Goal: Information Seeking & Learning: Learn about a topic

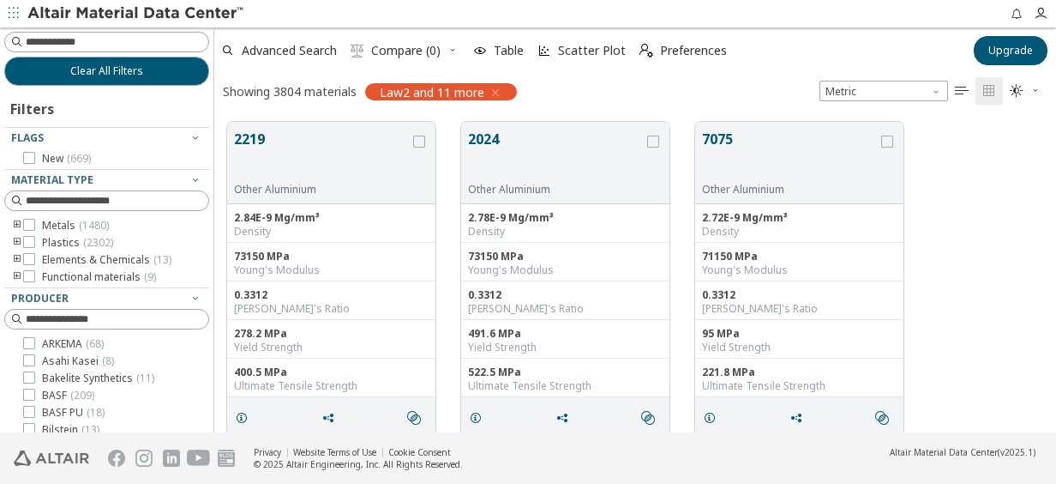
scroll to position [310, 828]
click at [214, 197] on div "Clear All Filters Filters Flags New ( 669 ) Material Type Metals ( 1480 ) Plast…" at bounding box center [528, 229] width 1056 height 405
click at [610, 70] on div "Advanced Search  Compare (0) Table Scatter Plot  Preferences Upgrade Showing …" at bounding box center [635, 67] width 842 height 81
click at [976, 300] on div "2219 Other Aluminium 2.84E-9 Mg/mm³ Density 73150 MPa Young's Modulus 0.3312 Po…" at bounding box center [635, 279] width 842 height 340
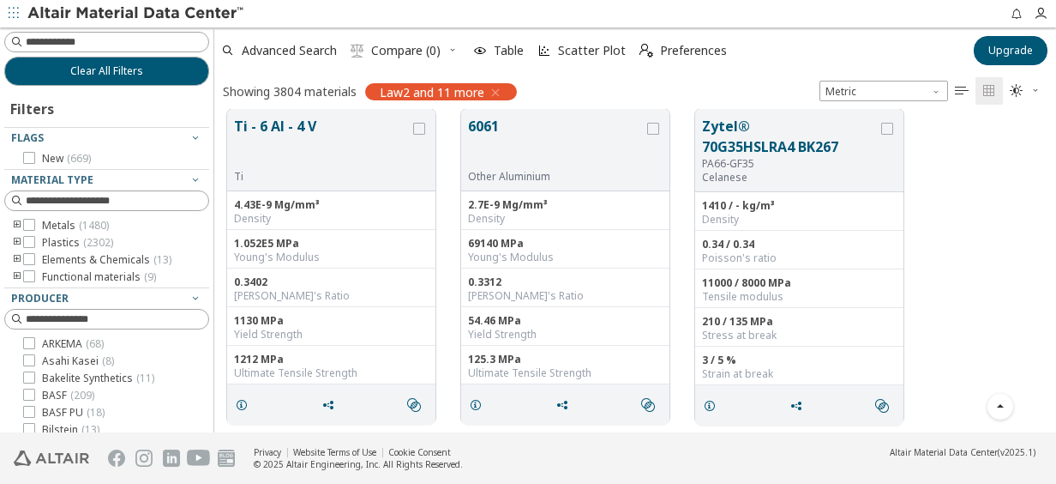
scroll to position [2143, 0]
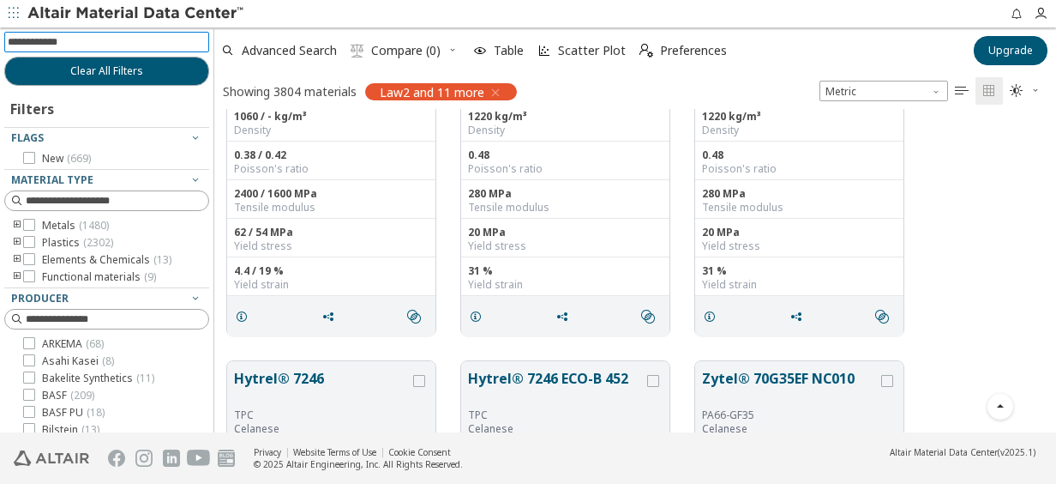
click at [83, 47] on input at bounding box center [108, 42] width 201 height 19
type input "***"
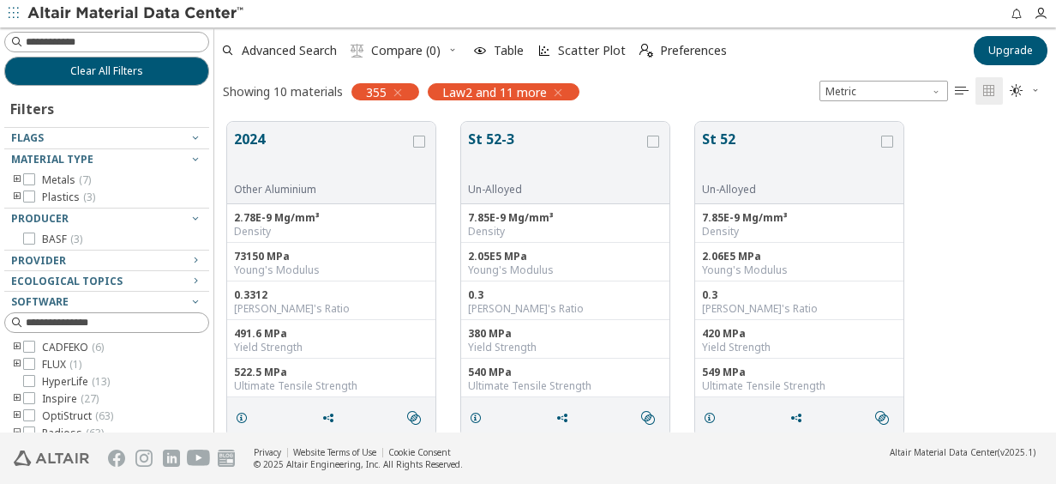
click at [558, 96] on icon "button" at bounding box center [558, 93] width 14 height 14
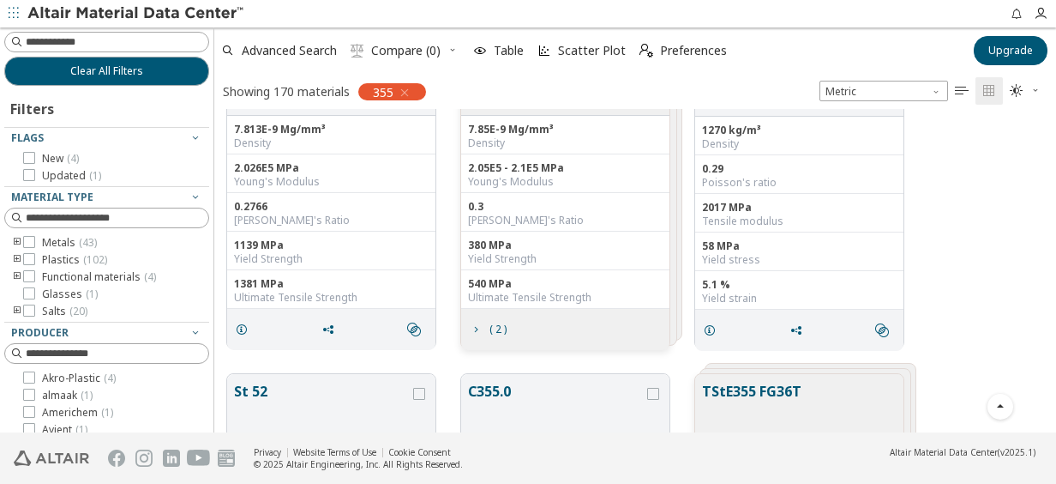
scroll to position [857, 0]
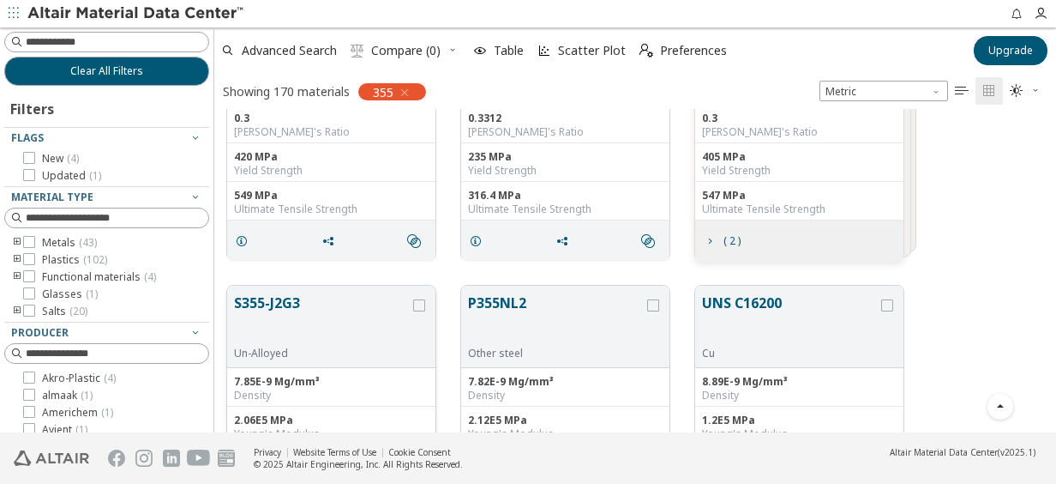
click at [268, 305] on button "S355-J2G3" at bounding box center [322, 319] width 176 height 54
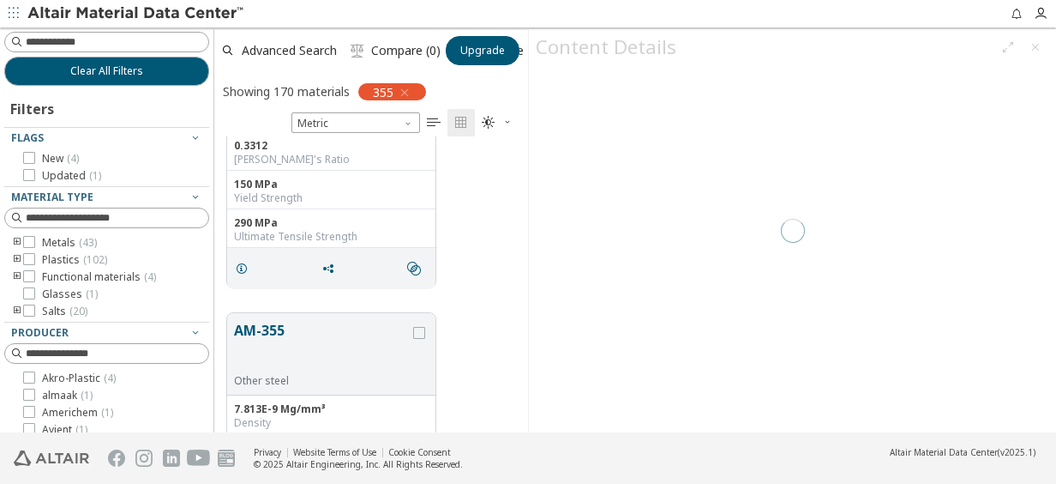
scroll to position [283, 300]
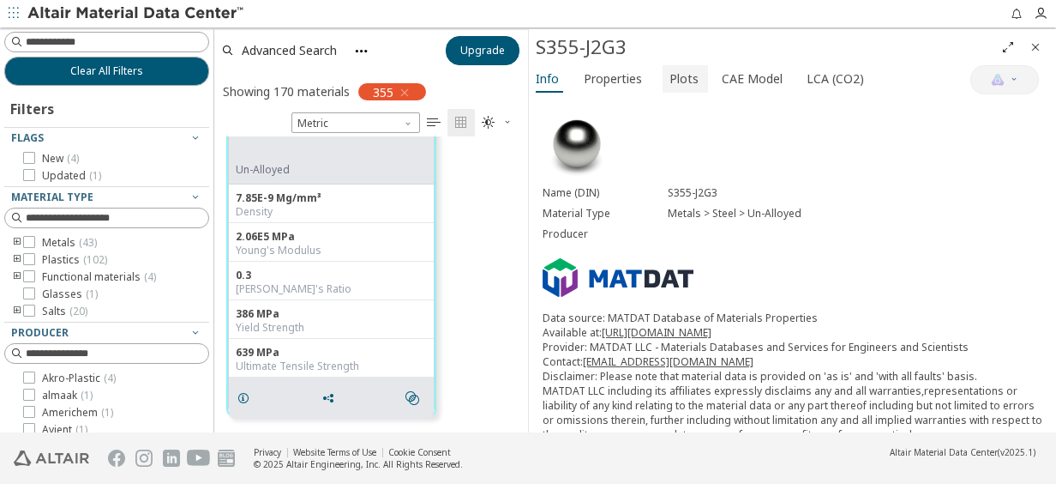
click at [676, 84] on span "Plots" at bounding box center [684, 78] width 29 height 27
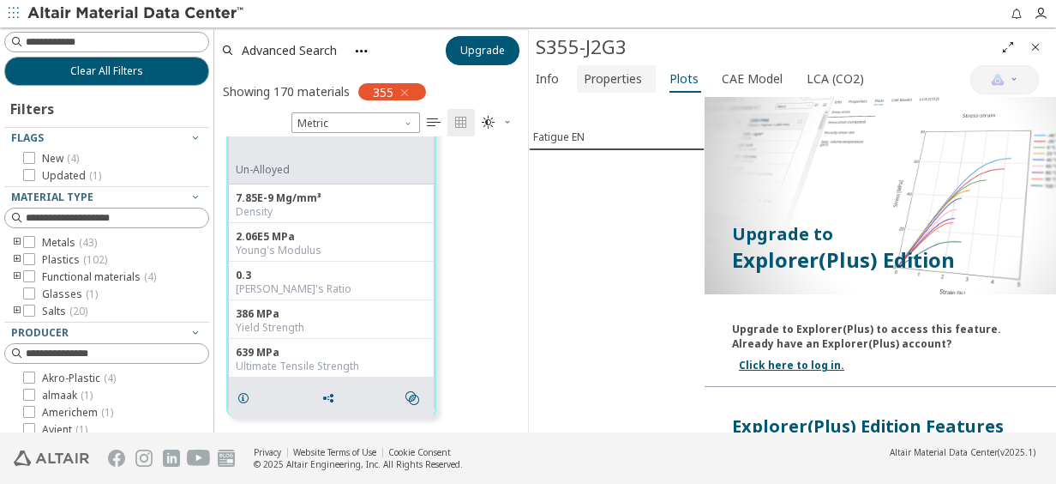
click at [629, 89] on span "Properties" at bounding box center [613, 78] width 58 height 27
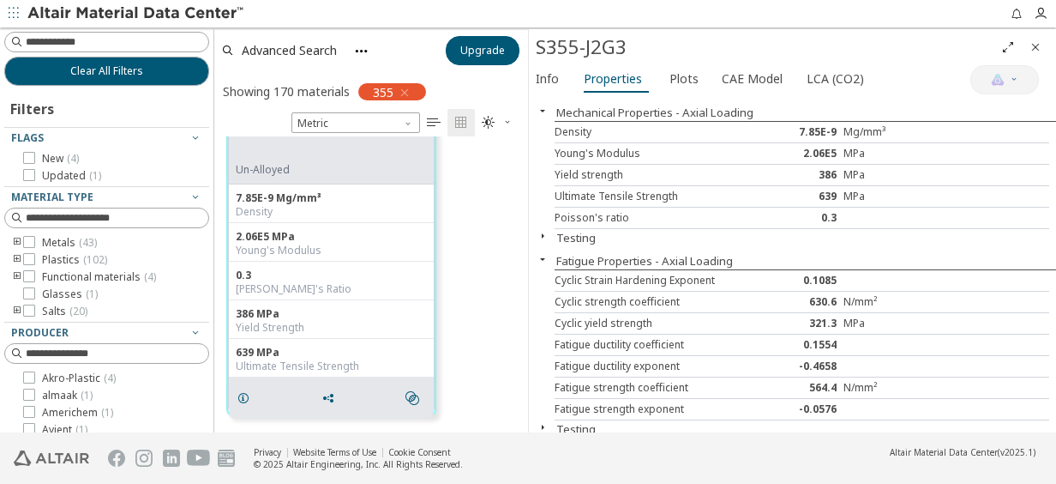
click at [546, 235] on icon "button" at bounding box center [543, 236] width 14 height 14
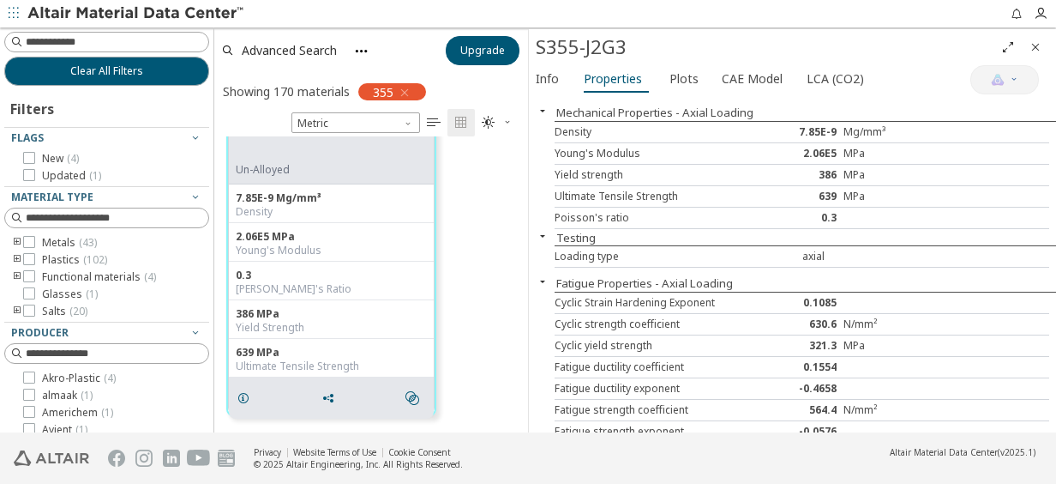
click at [546, 235] on icon "button" at bounding box center [543, 236] width 14 height 14
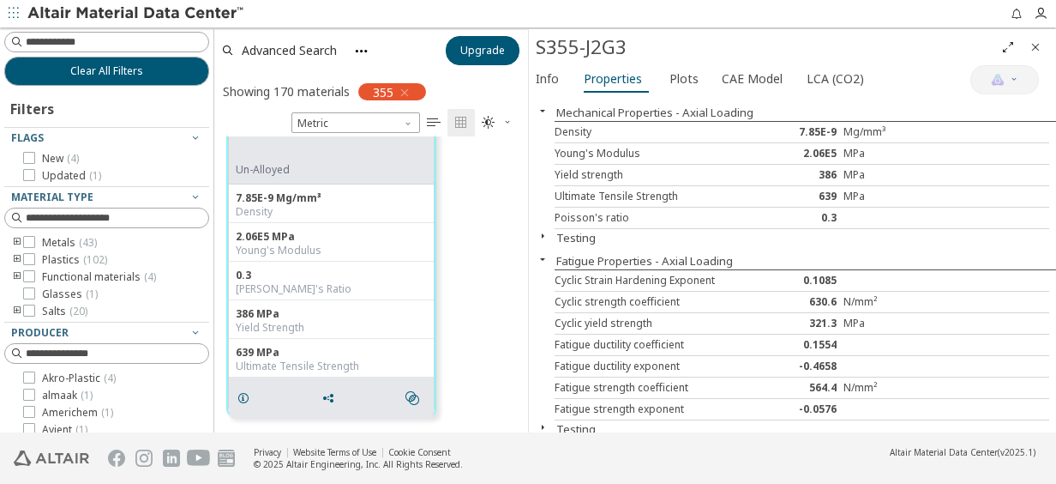
scroll to position [295, 0]
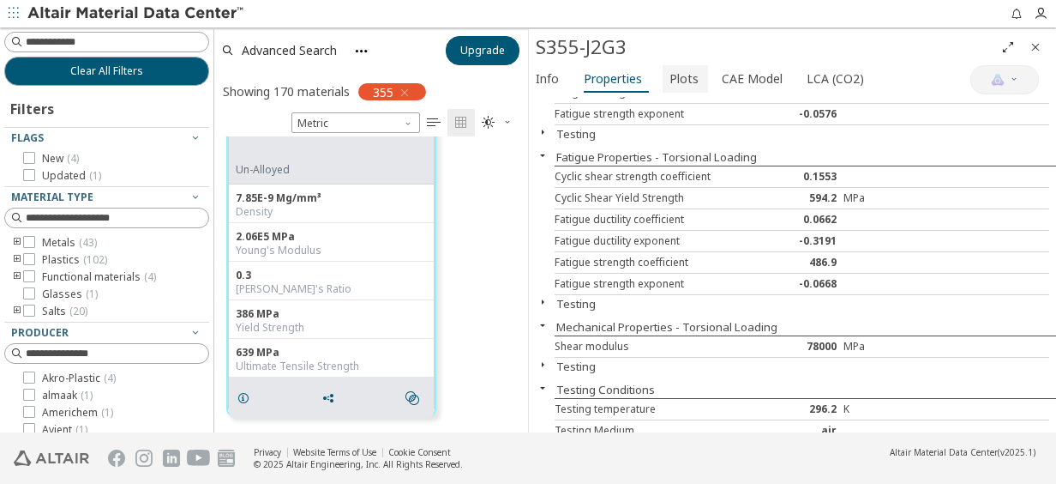
click at [676, 81] on span "Plots" at bounding box center [684, 78] width 29 height 27
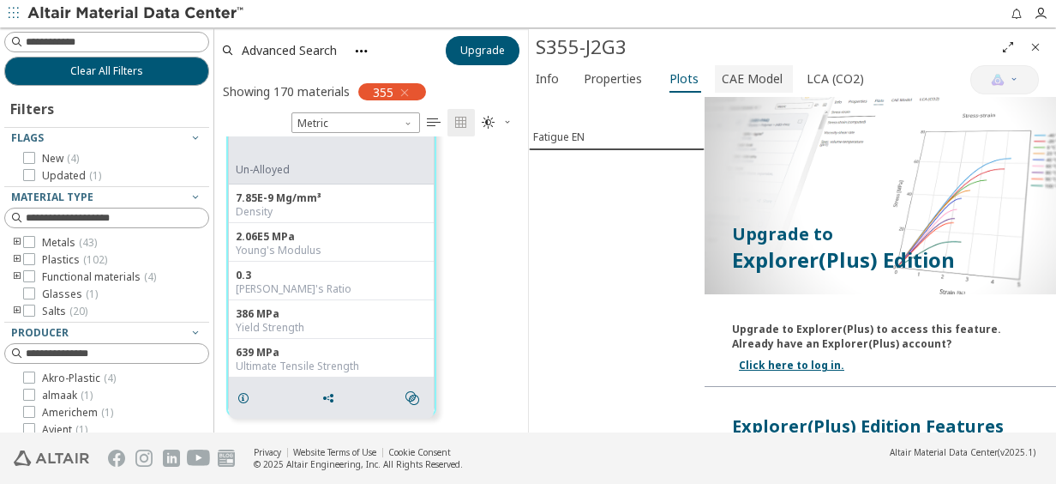
click at [743, 85] on span "CAE Model" at bounding box center [752, 78] width 61 height 27
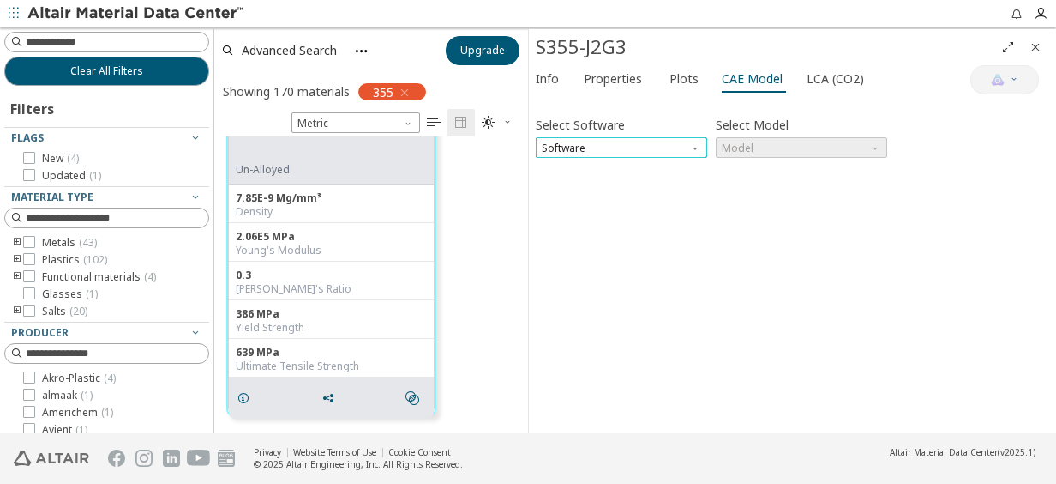
click at [650, 144] on span "Software" at bounding box center [621, 147] width 171 height 21
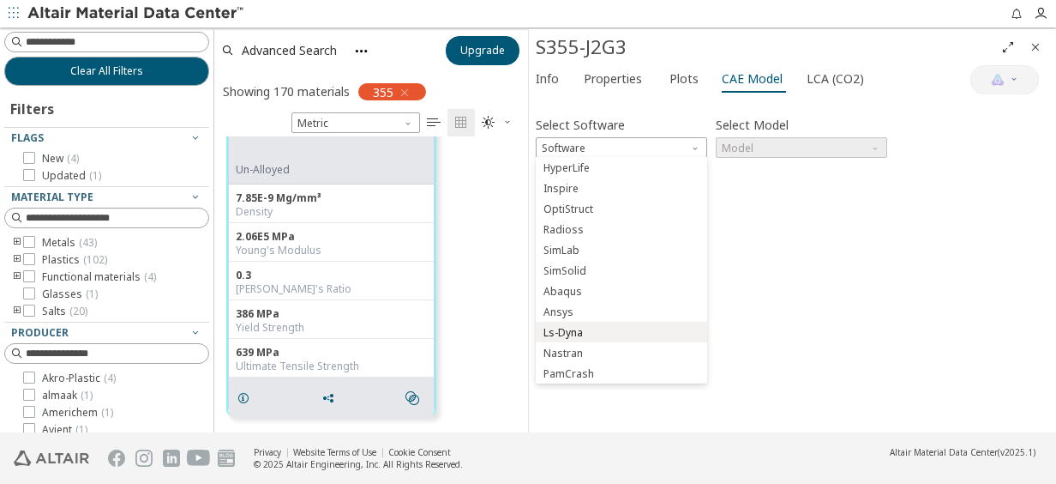
click at [577, 326] on span "Ls-Dyna" at bounding box center [563, 333] width 39 height 14
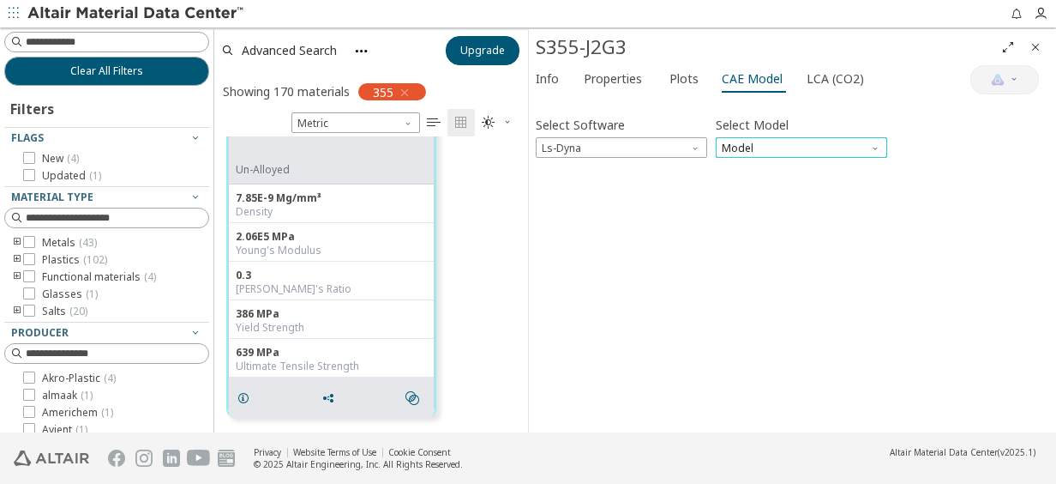
click at [762, 144] on span "Model" at bounding box center [801, 147] width 171 height 21
click at [763, 163] on span "Mat1" at bounding box center [802, 168] width 158 height 12
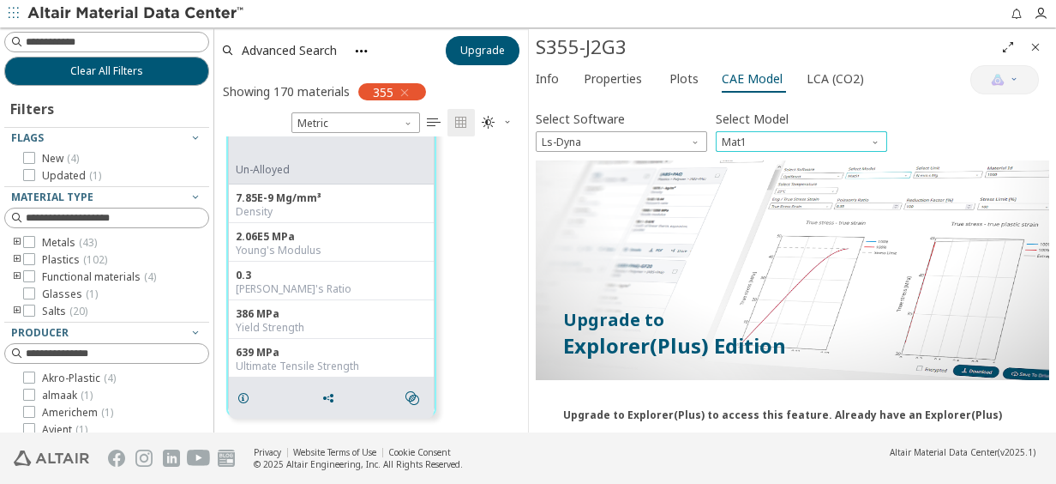
scroll to position [0, 0]
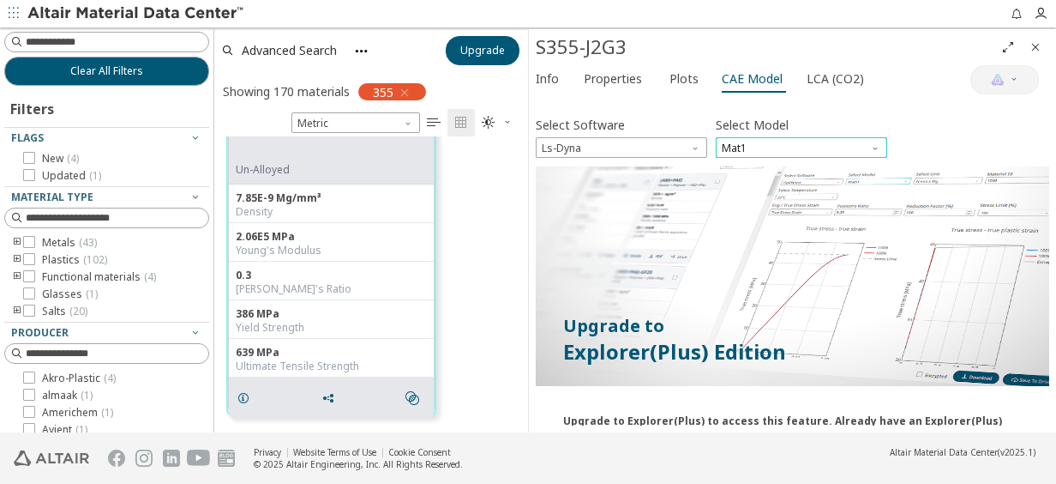
click at [838, 153] on span "Mat1" at bounding box center [801, 147] width 171 height 21
click at [820, 87] on span "LCA (CO2)" at bounding box center [835, 78] width 57 height 27
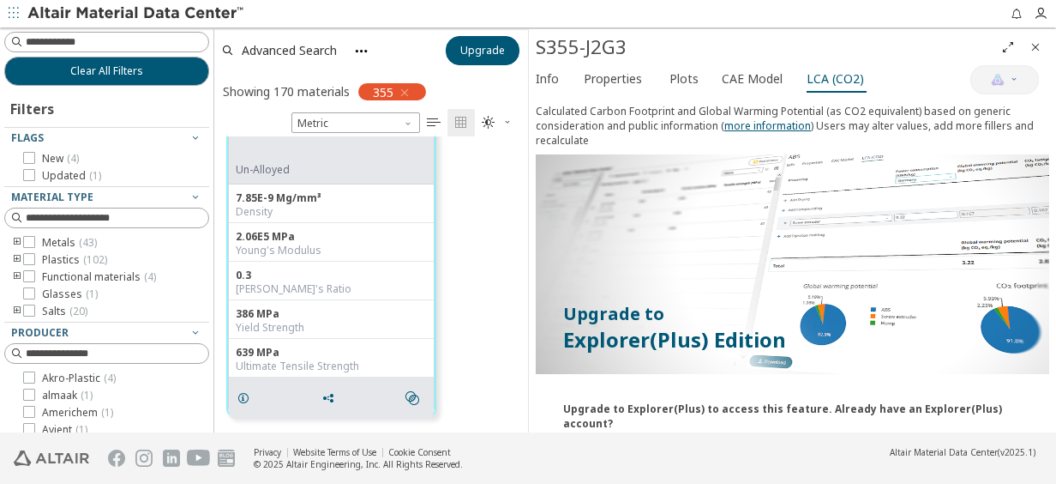
scroll to position [430, 0]
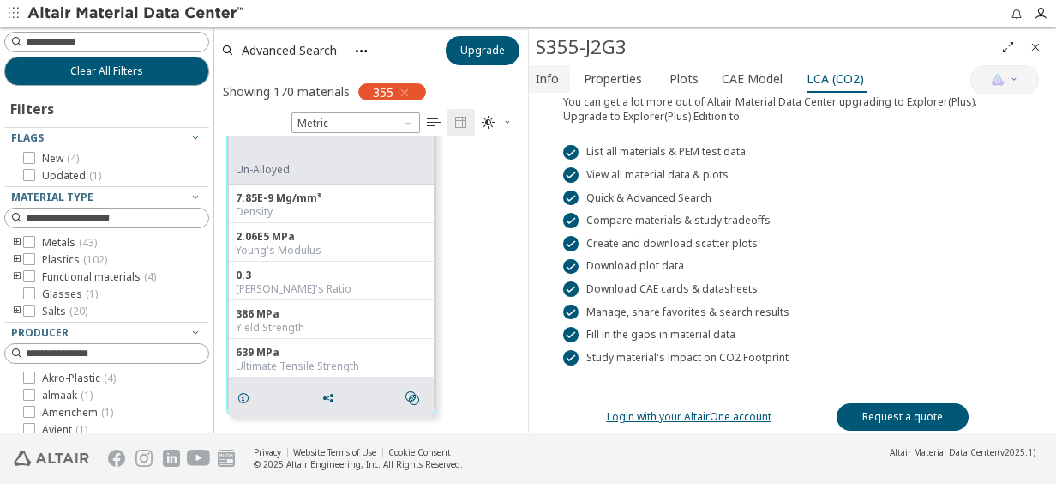
click at [556, 80] on span "Info" at bounding box center [547, 78] width 23 height 27
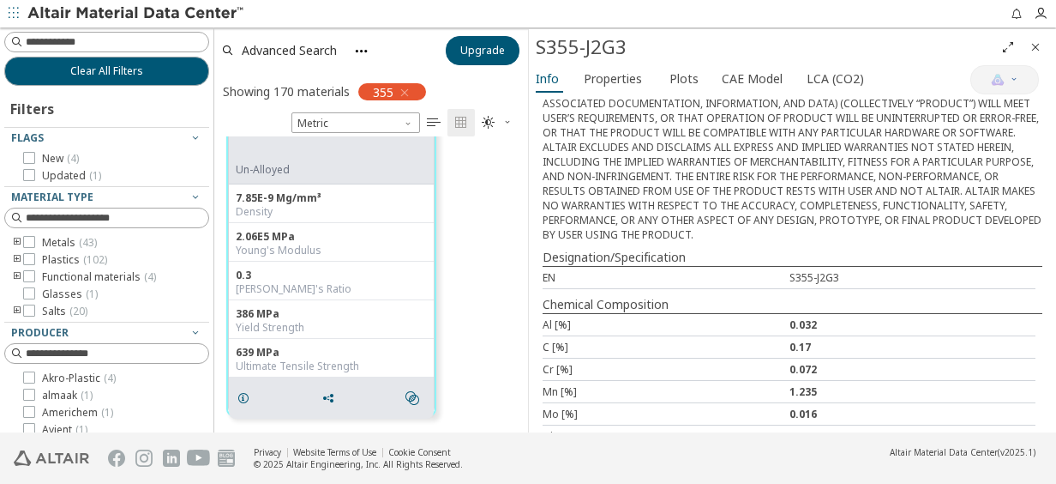
scroll to position [490, 0]
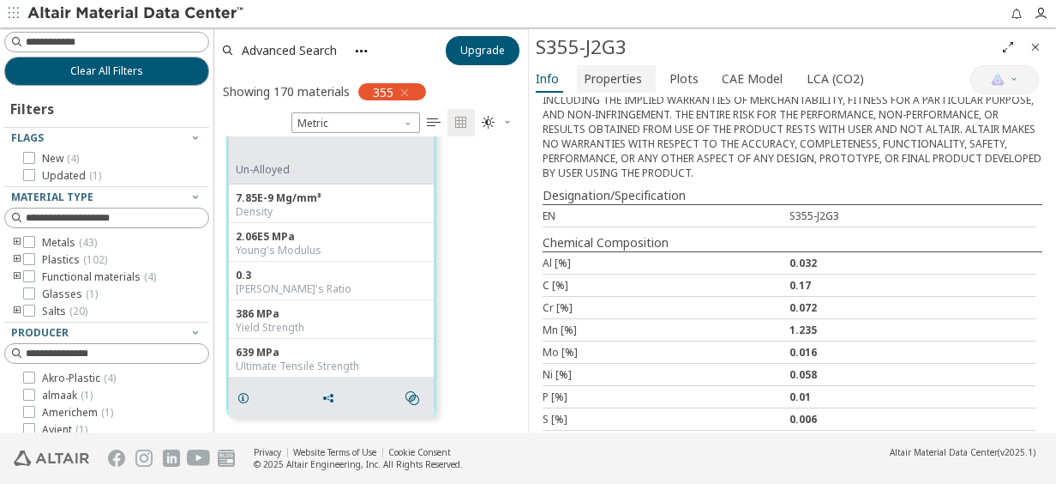
click at [622, 81] on span "Properties" at bounding box center [613, 78] width 58 height 27
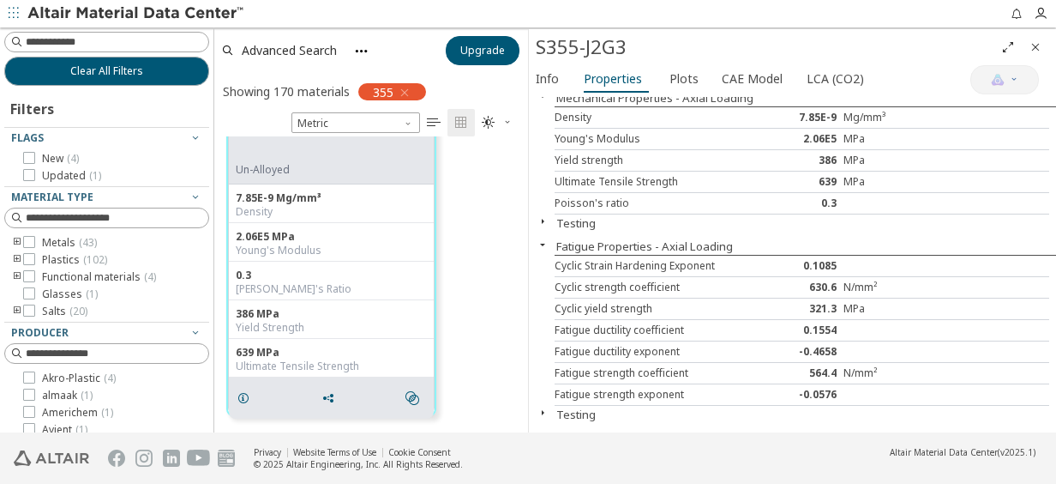
scroll to position [0, 0]
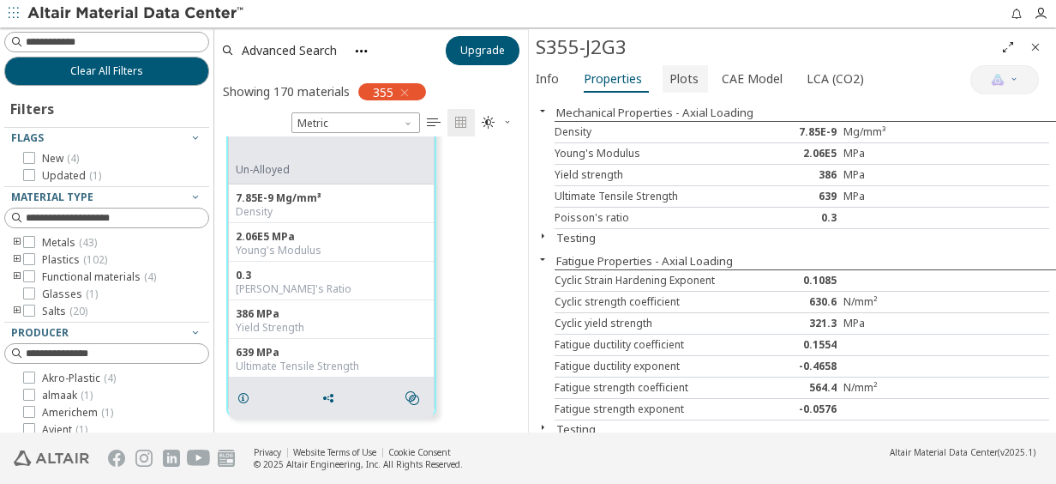
click at [682, 70] on span "Plots" at bounding box center [684, 78] width 29 height 27
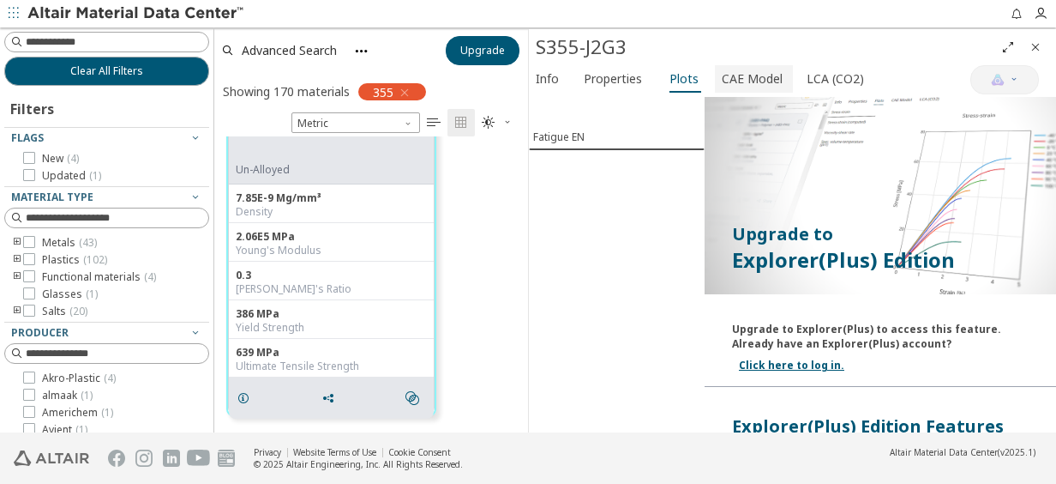
click at [723, 77] on span "CAE Model" at bounding box center [752, 78] width 61 height 27
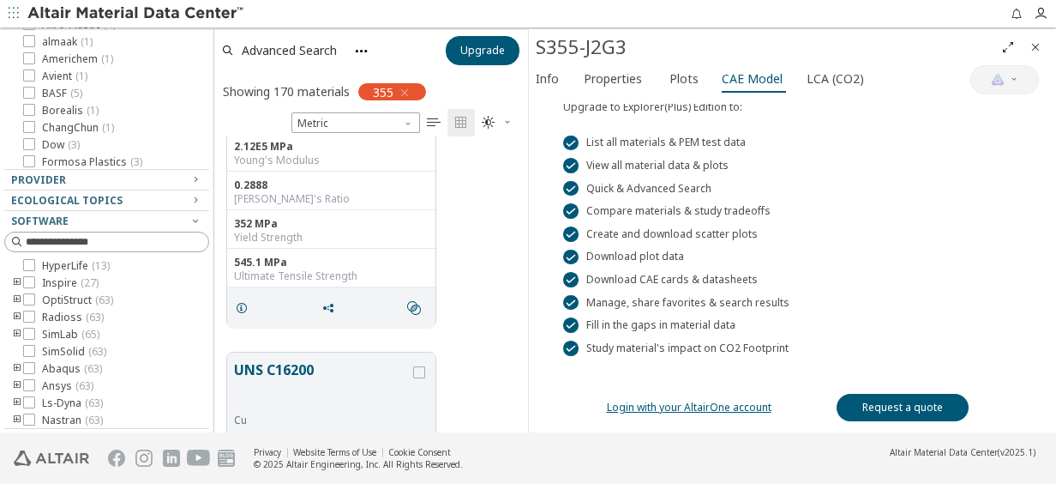
scroll to position [55, 0]
click at [1034, 48] on icon "Close" at bounding box center [1036, 47] width 14 height 14
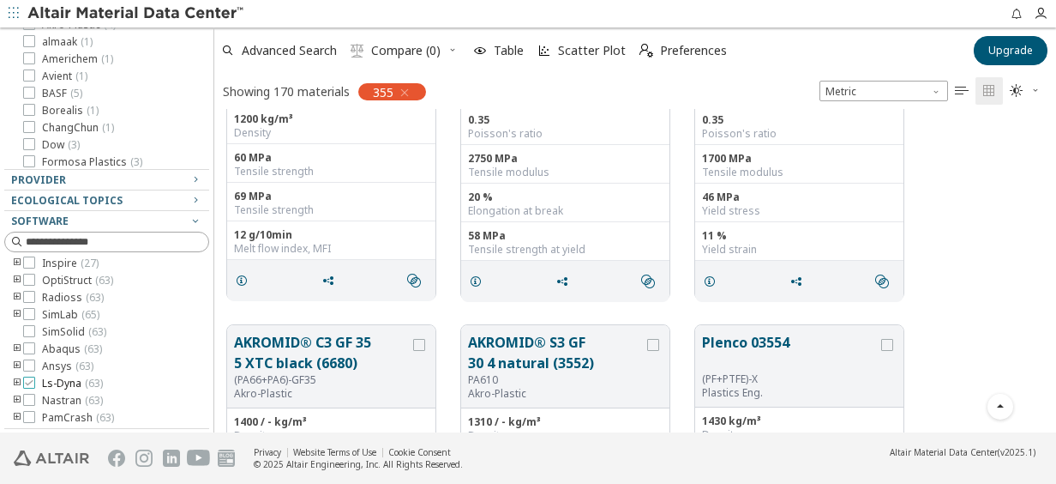
click at [27, 382] on icon at bounding box center [29, 382] width 12 height 12
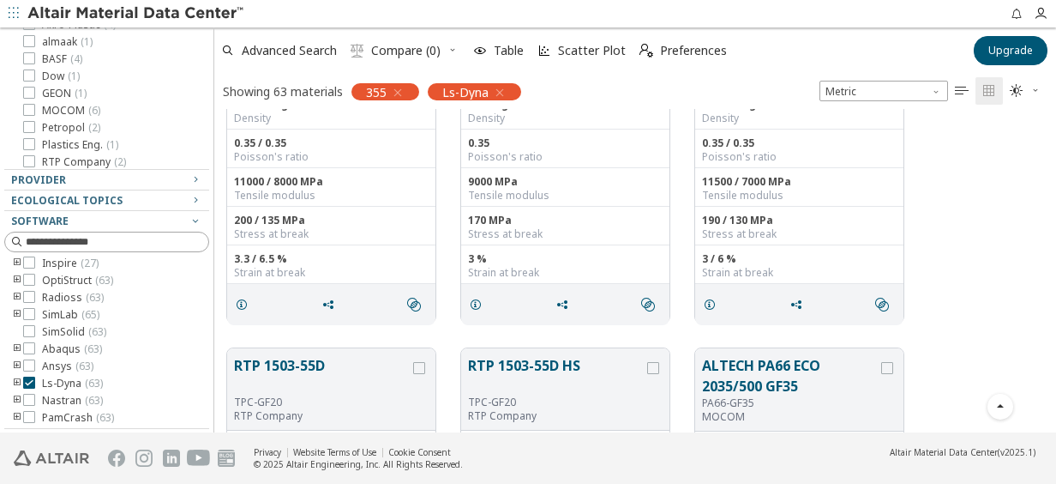
scroll to position [4287, 0]
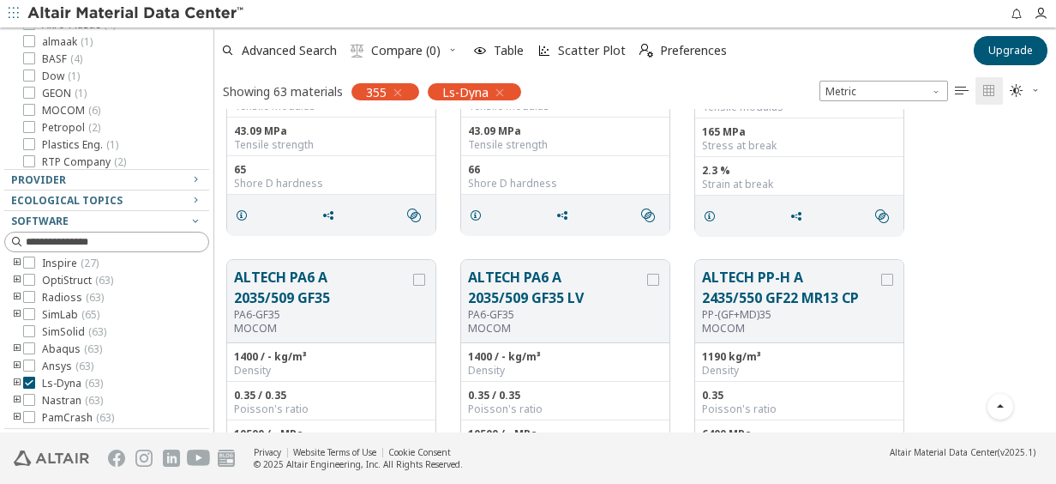
click at [16, 382] on icon "toogle group" at bounding box center [17, 383] width 12 height 14
click at [57, 350] on icon at bounding box center [55, 348] width 12 height 12
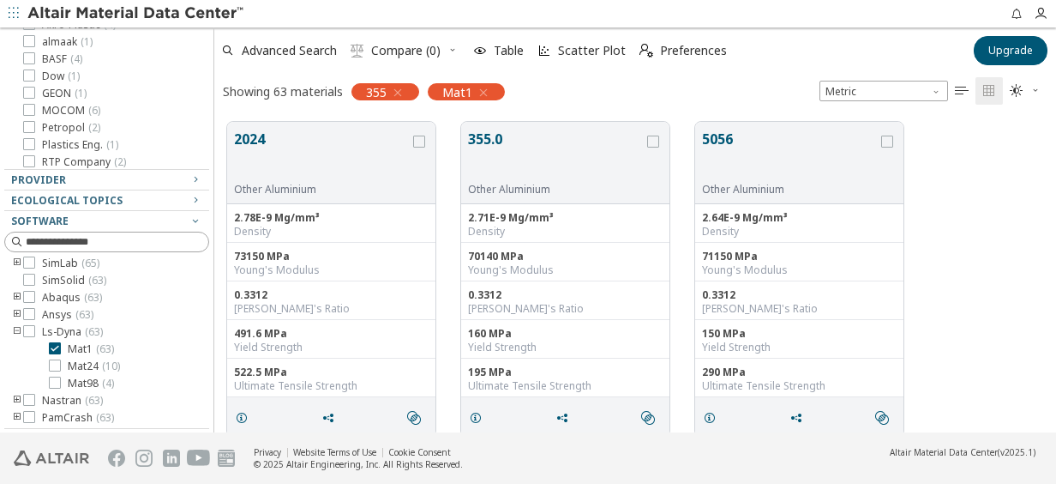
click at [400, 93] on icon "button" at bounding box center [398, 93] width 14 height 14
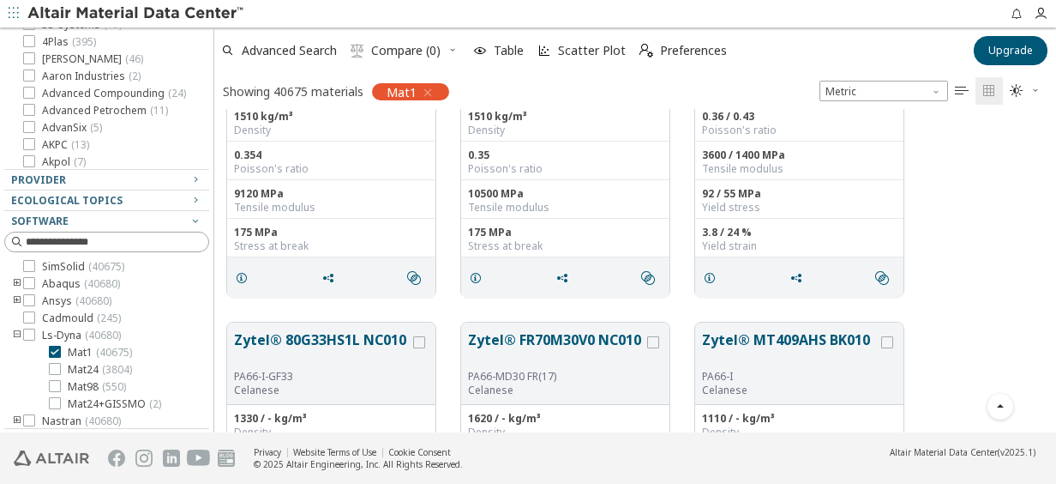
scroll to position [6858, 0]
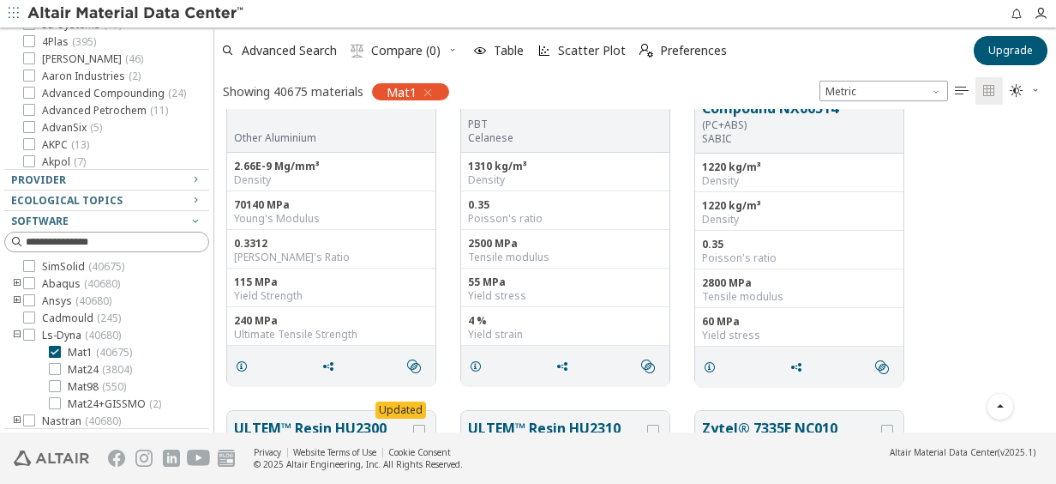
click at [965, 310] on div "5154 Other Aluminium 2.66E-9 Mg/mm³ Density 70140 MPa Young's Modulus 0.3312 Po…" at bounding box center [635, 227] width 842 height 340
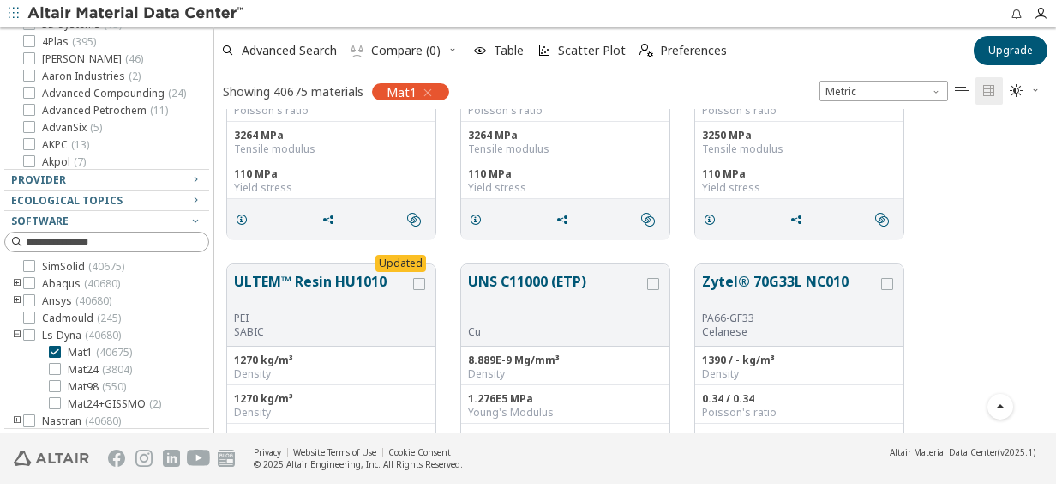
scroll to position [0, 0]
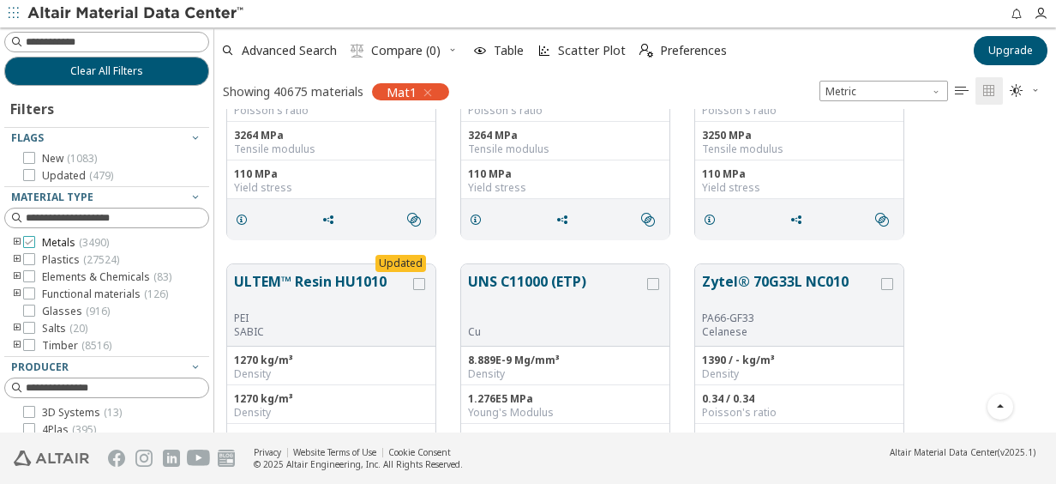
click at [29, 240] on icon at bounding box center [29, 242] width 12 height 12
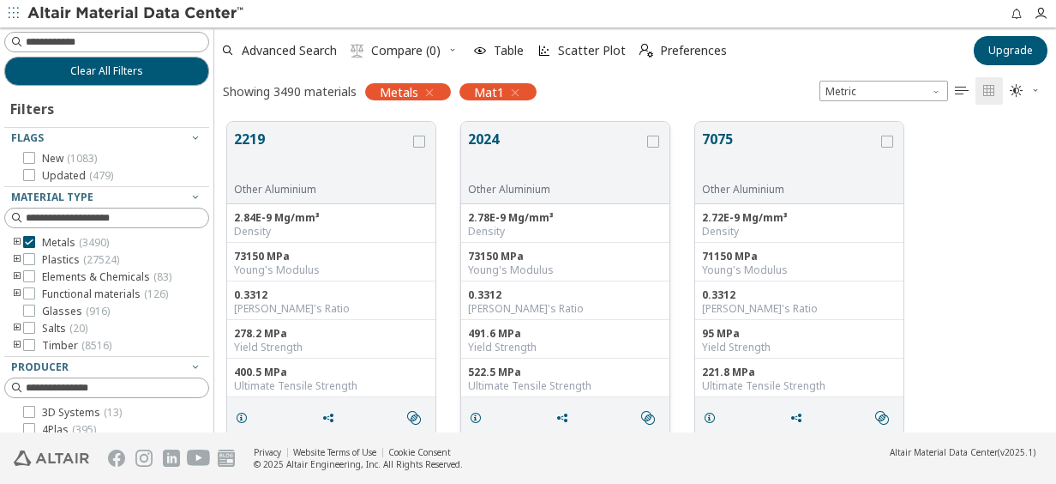
scroll to position [141, 0]
click at [963, 254] on div "2219 Other Aluminium 2.84E-9 Mg/mm³ Density 73150 MPa Young's Modulus 0.3312 Po…" at bounding box center [635, 279] width 842 height 340
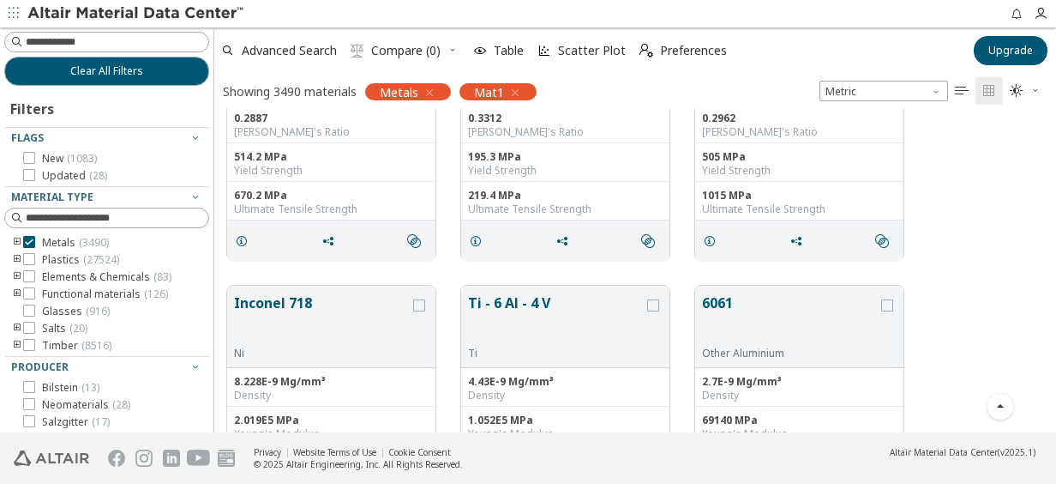
scroll to position [1715, 0]
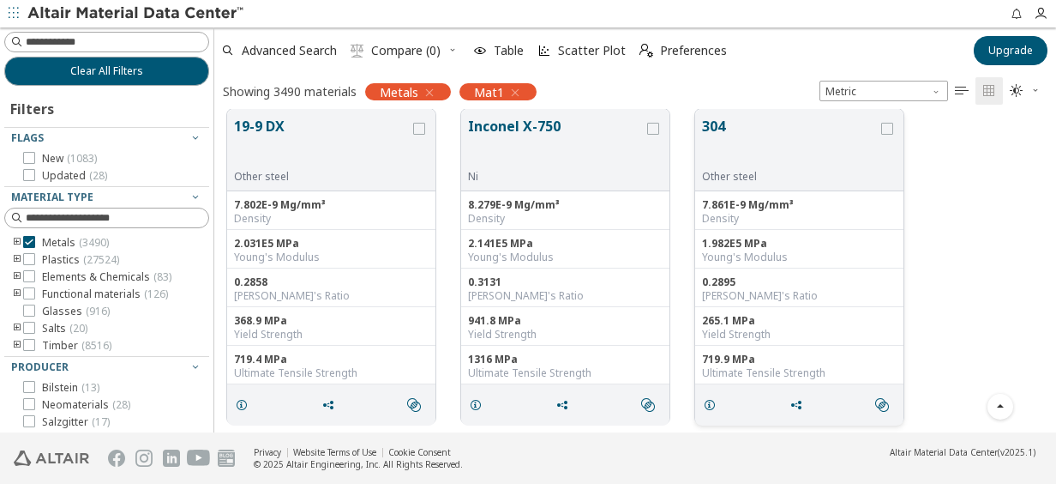
click at [706, 142] on button "304" at bounding box center [790, 143] width 176 height 54
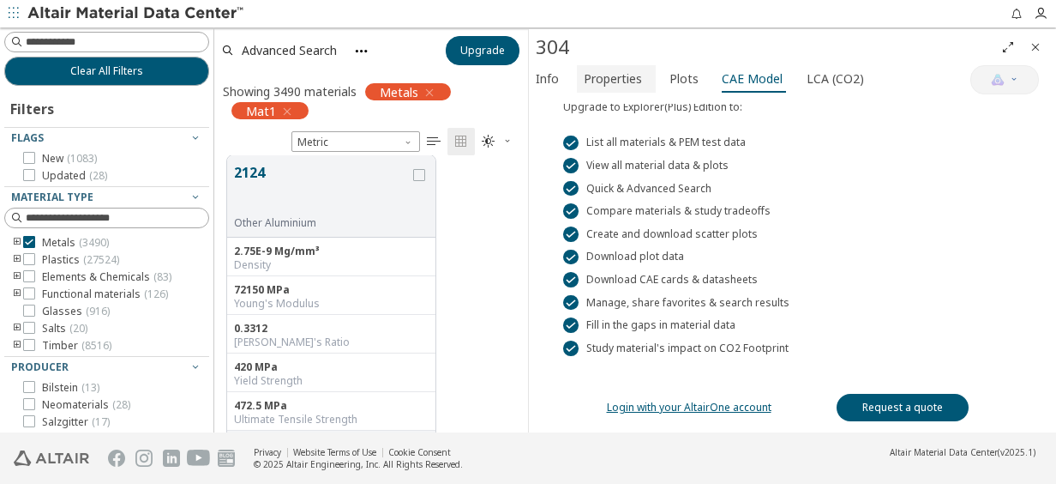
click at [612, 76] on span "Properties" at bounding box center [613, 78] width 58 height 27
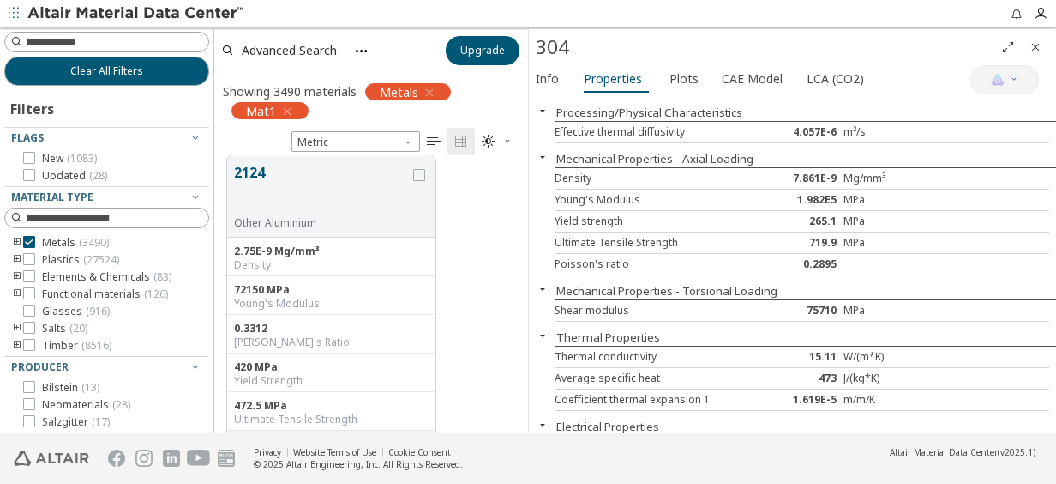
click at [547, 291] on icon "button" at bounding box center [543, 289] width 14 height 14
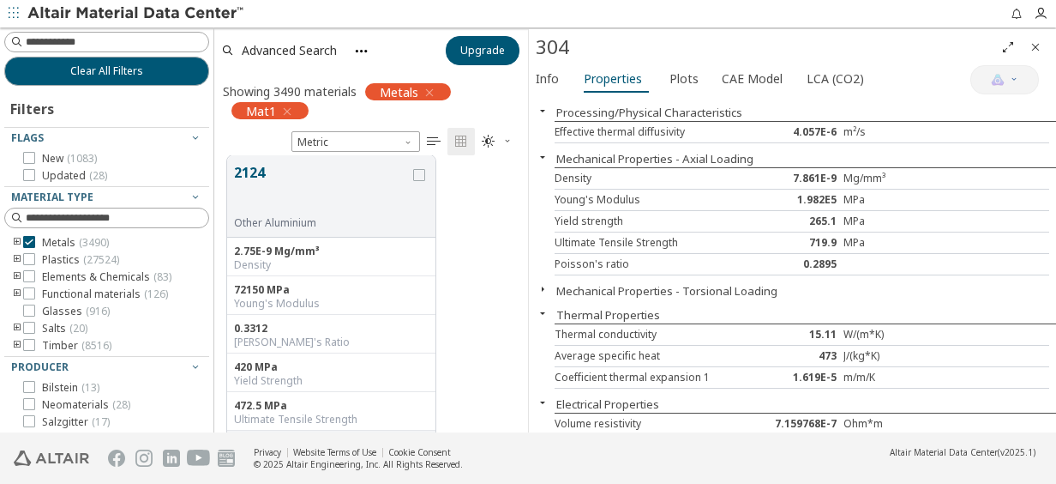
click at [547, 291] on icon "button" at bounding box center [543, 289] width 14 height 14
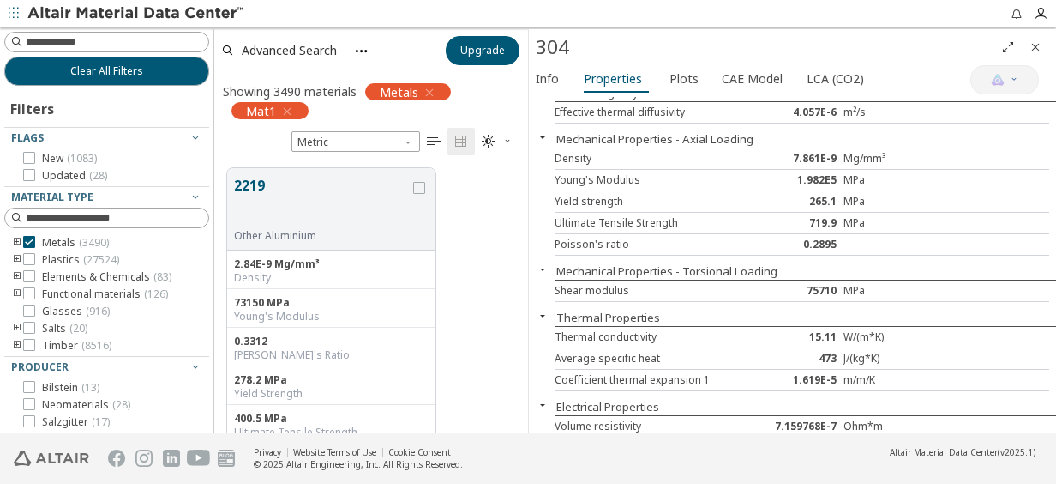
drag, startPoint x: 1039, startPoint y: 45, endPoint x: 688, endPoint y: 109, distance: 357.3
click at [1039, 45] on icon "Close" at bounding box center [1036, 47] width 14 height 14
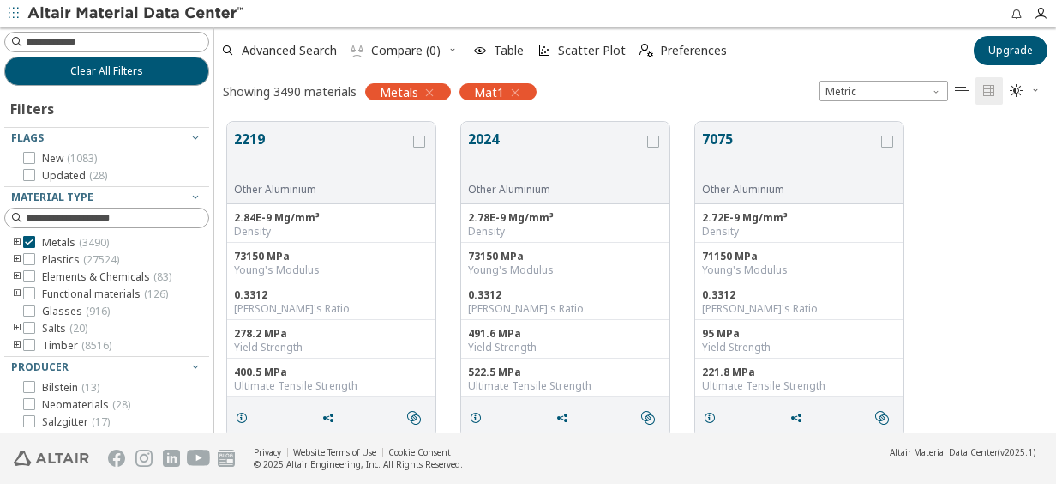
click at [433, 92] on icon "button" at bounding box center [430, 93] width 14 height 14
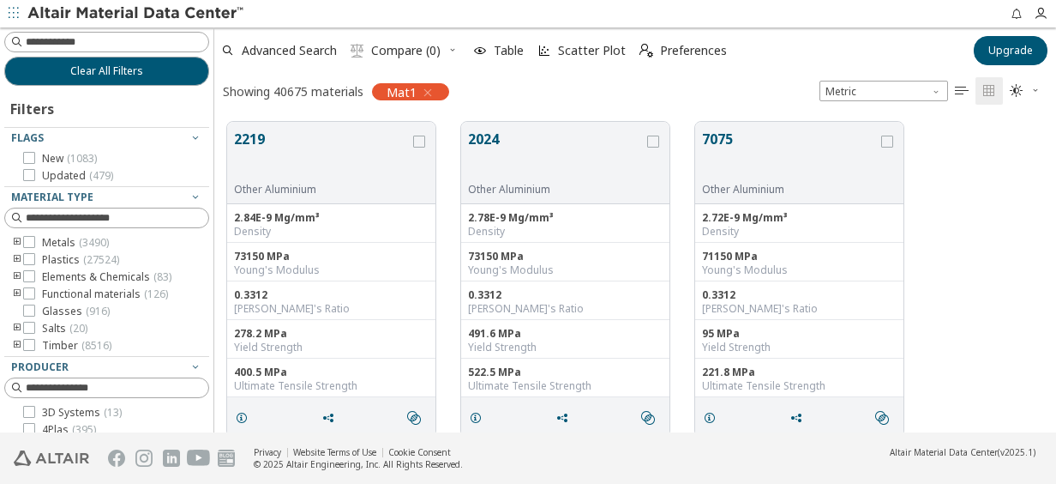
click at [425, 91] on icon "button" at bounding box center [428, 93] width 14 height 14
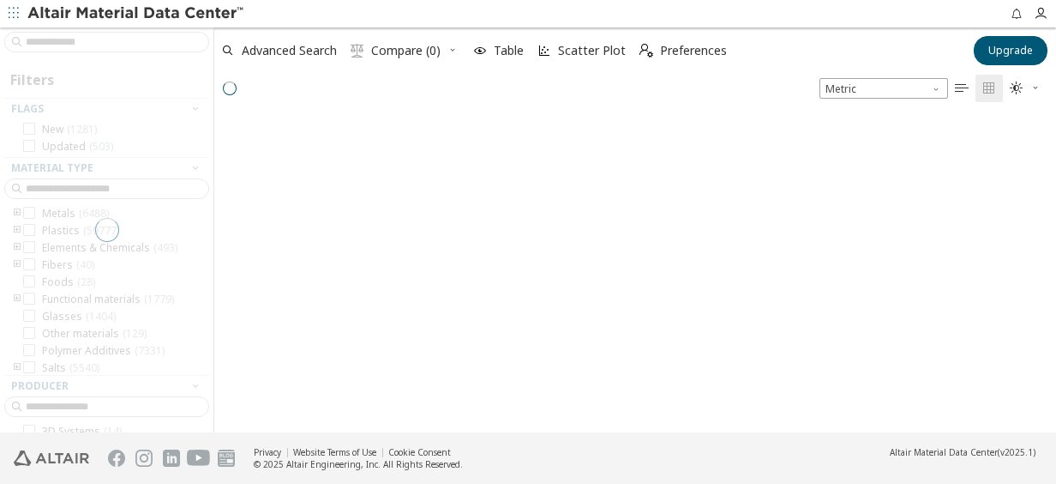
scroll to position [14, 14]
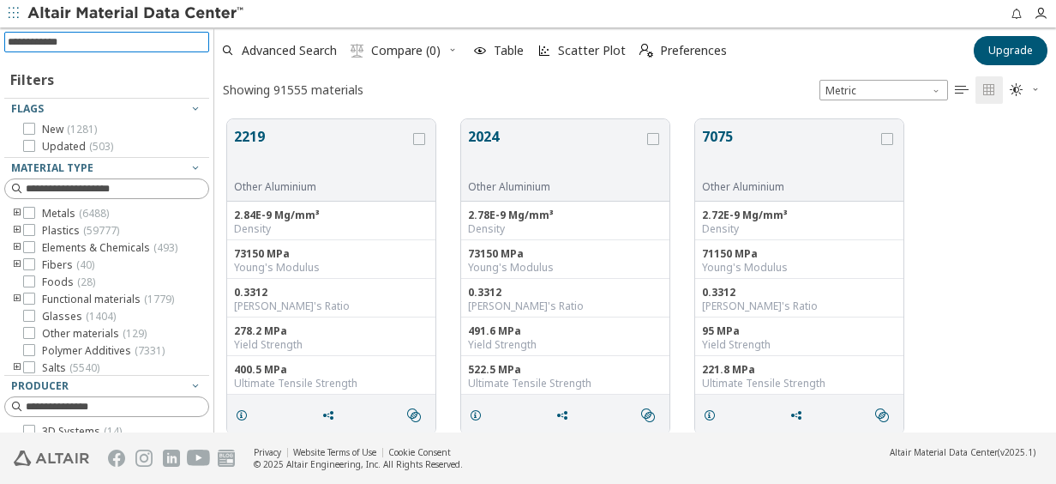
click at [62, 42] on input at bounding box center [108, 42] width 201 height 19
type input "*******"
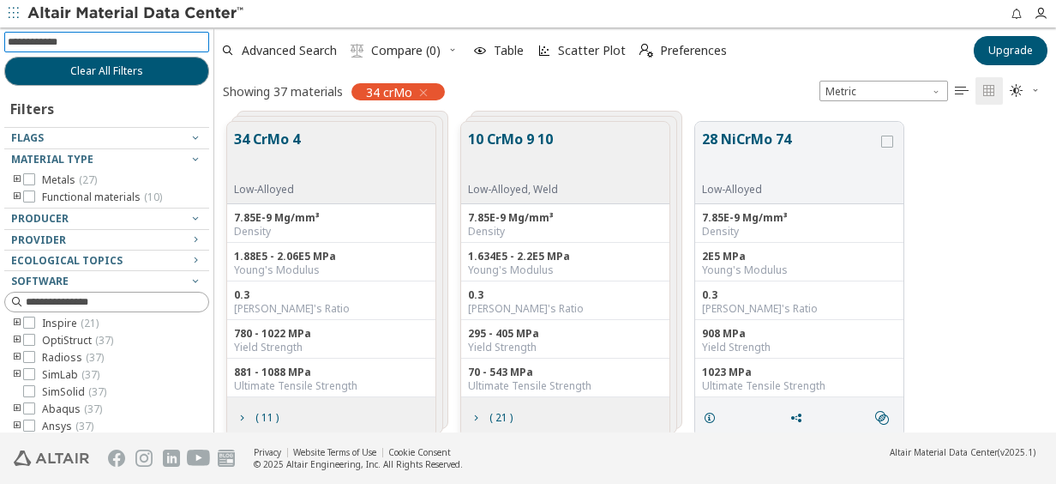
scroll to position [21, 0]
click at [289, 139] on button "34 CrMo 4" at bounding box center [267, 156] width 66 height 54
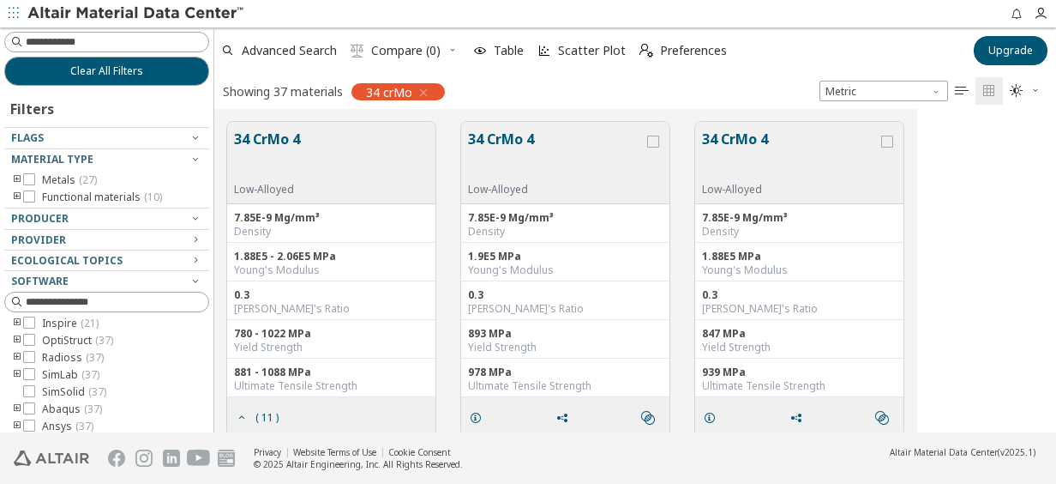
click at [286, 143] on button "34 CrMo 4" at bounding box center [267, 156] width 66 height 54
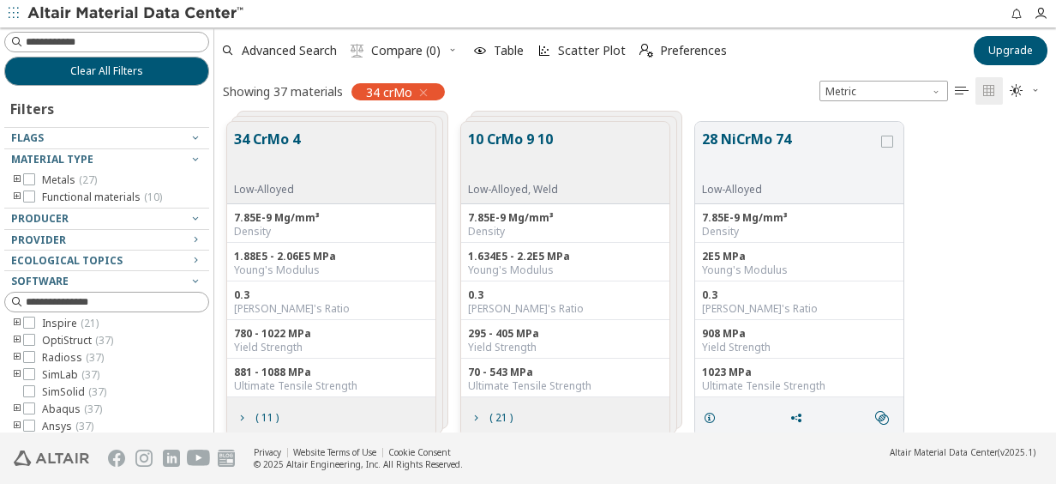
click at [297, 147] on button "34 CrMo 4" at bounding box center [267, 156] width 66 height 54
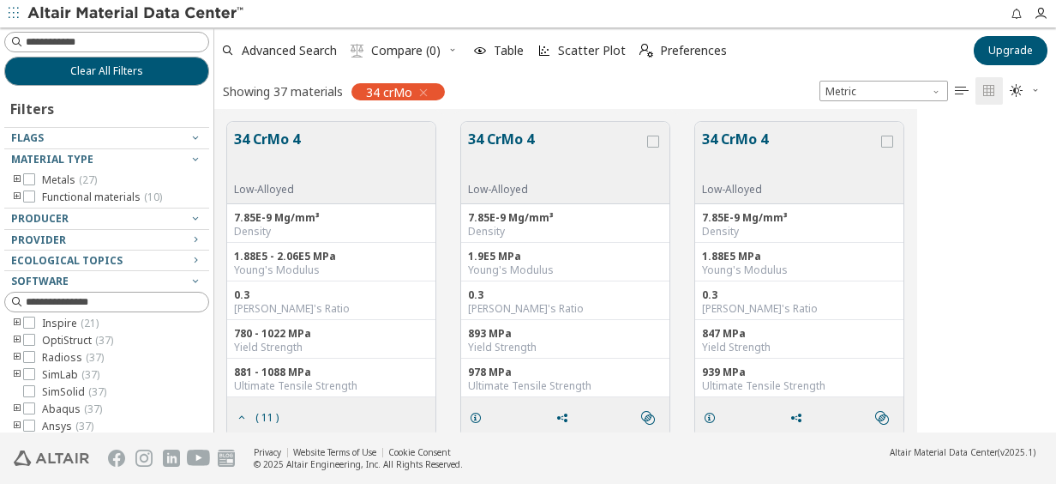
click at [521, 147] on button "34 CrMo 4" at bounding box center [556, 156] width 176 height 54
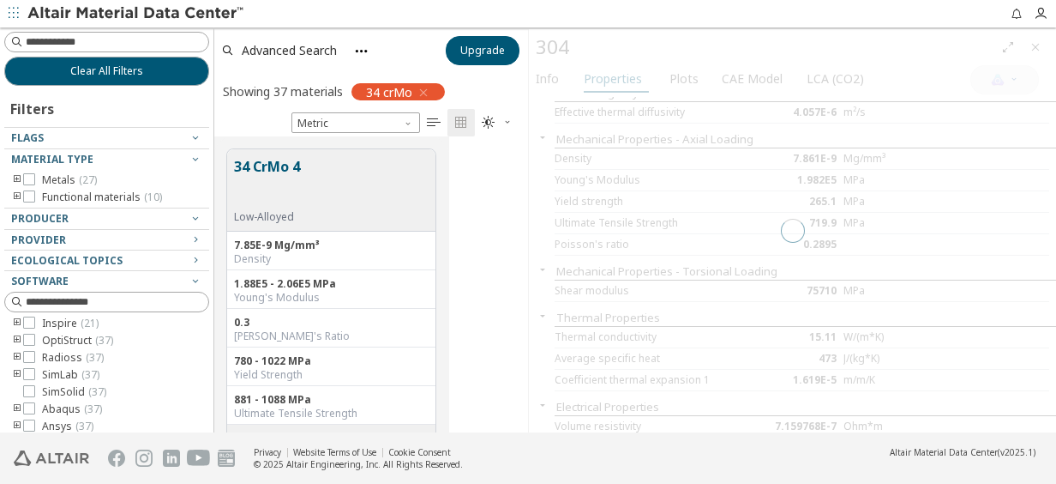
scroll to position [283, 300]
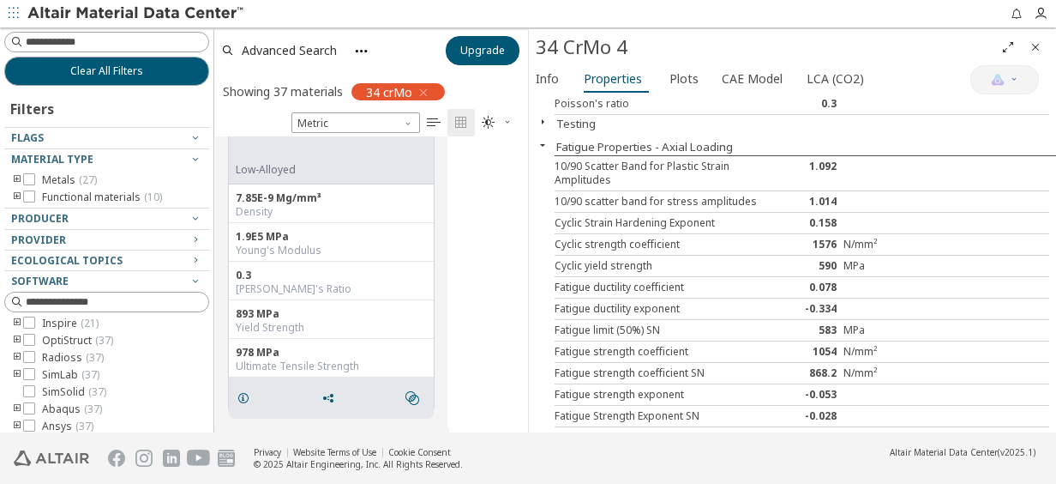
scroll to position [219, 0]
click at [808, 75] on span "LCA (CO2)" at bounding box center [835, 78] width 57 height 27
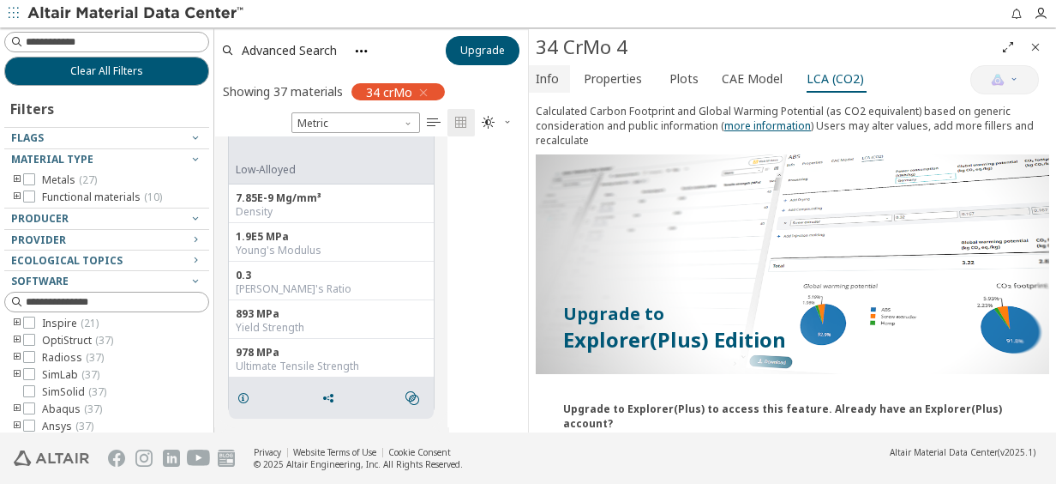
click at [540, 75] on span "Info" at bounding box center [547, 78] width 23 height 27
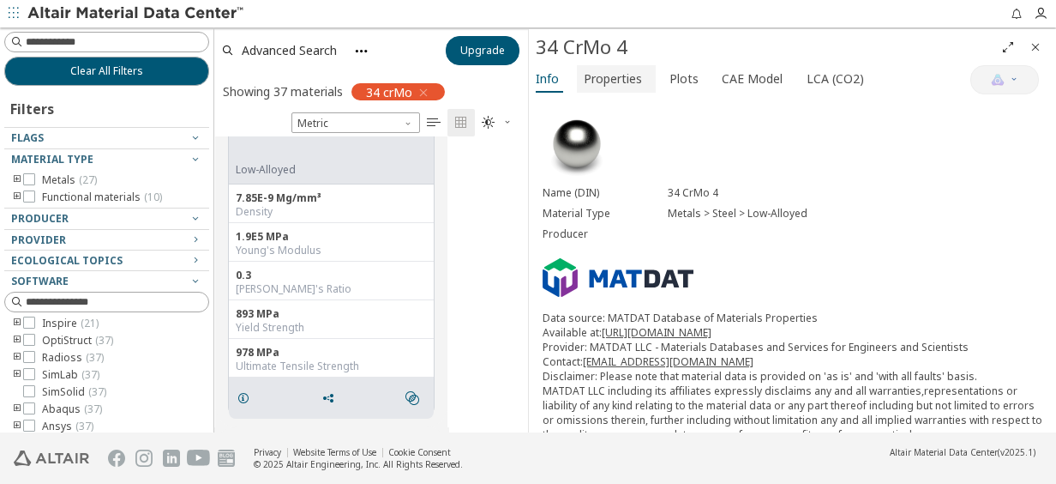
click at [590, 75] on span "Properties" at bounding box center [613, 78] width 58 height 27
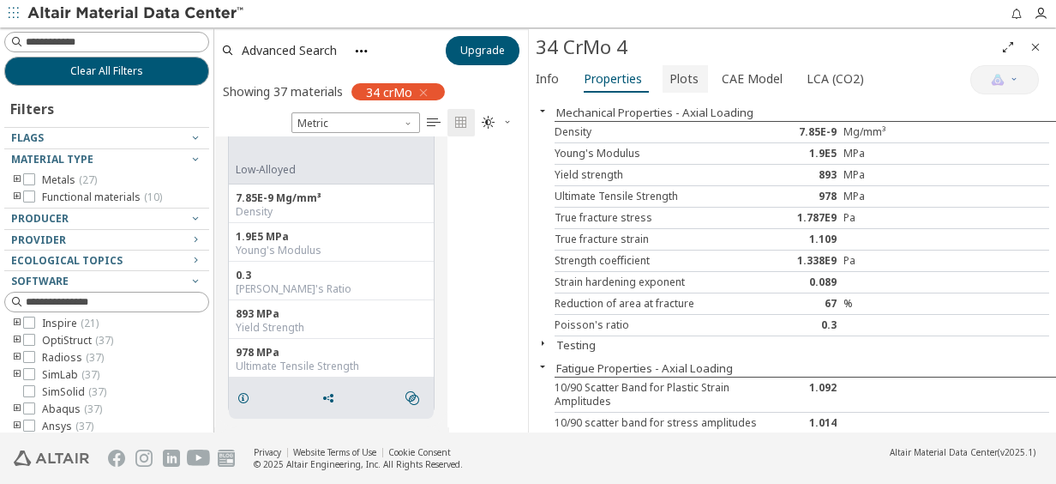
click at [663, 77] on button "Plots" at bounding box center [685, 78] width 45 height 27
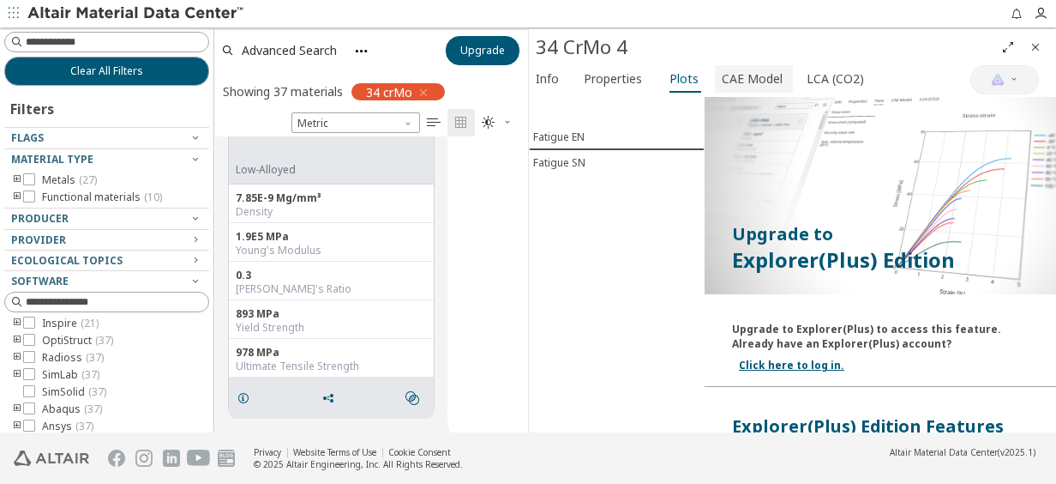
click at [729, 80] on span "CAE Model" at bounding box center [752, 78] width 61 height 27
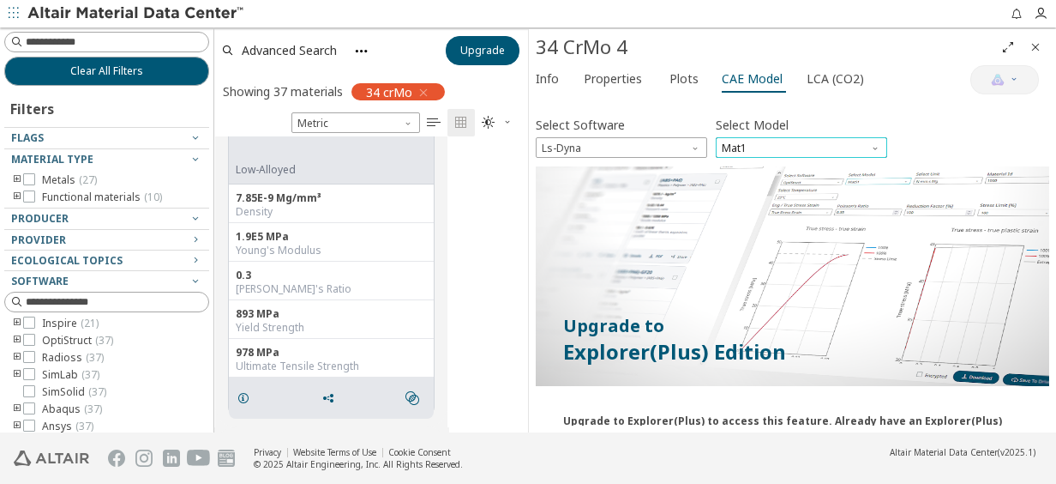
click at [754, 148] on span "Mat1" at bounding box center [801, 147] width 171 height 21
click at [758, 151] on span "Mat1" at bounding box center [801, 147] width 171 height 21
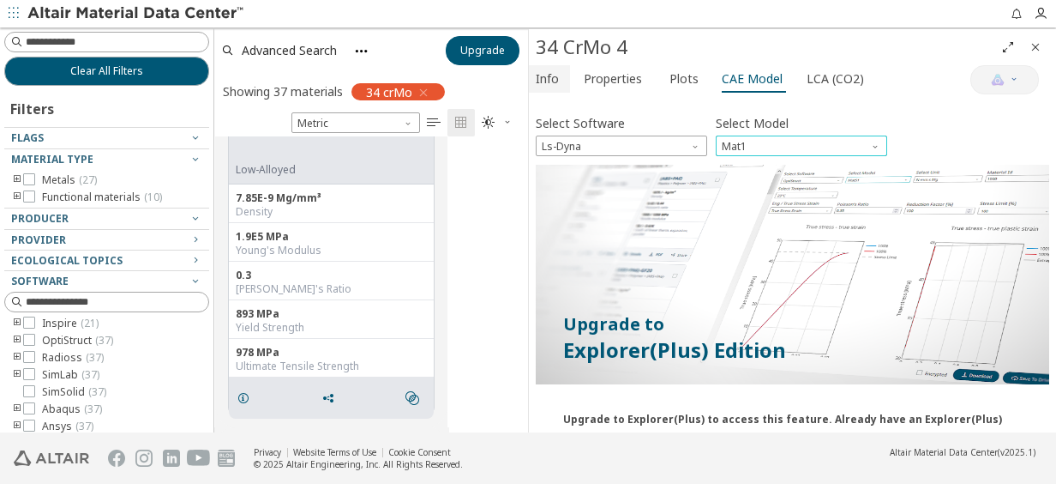
scroll to position [0, 0]
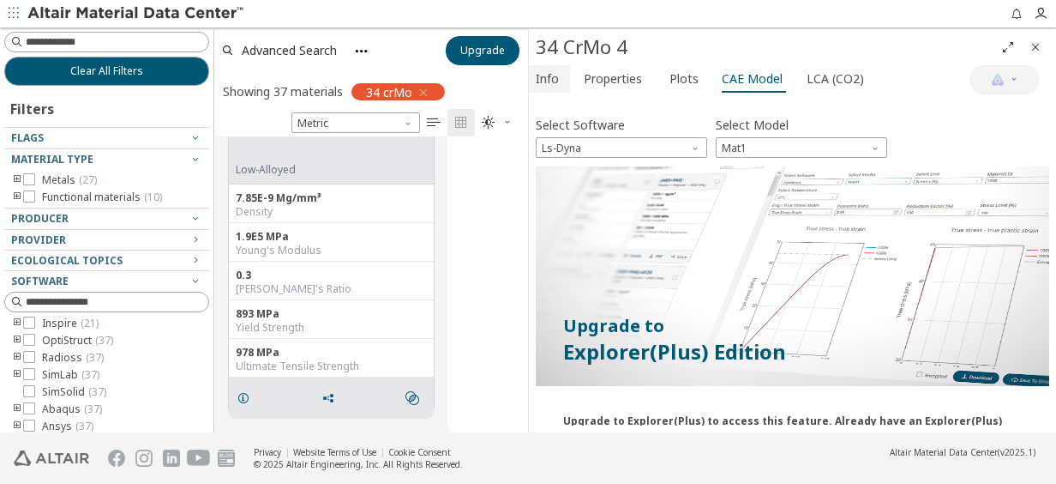
click at [548, 79] on span "Info" at bounding box center [547, 78] width 23 height 27
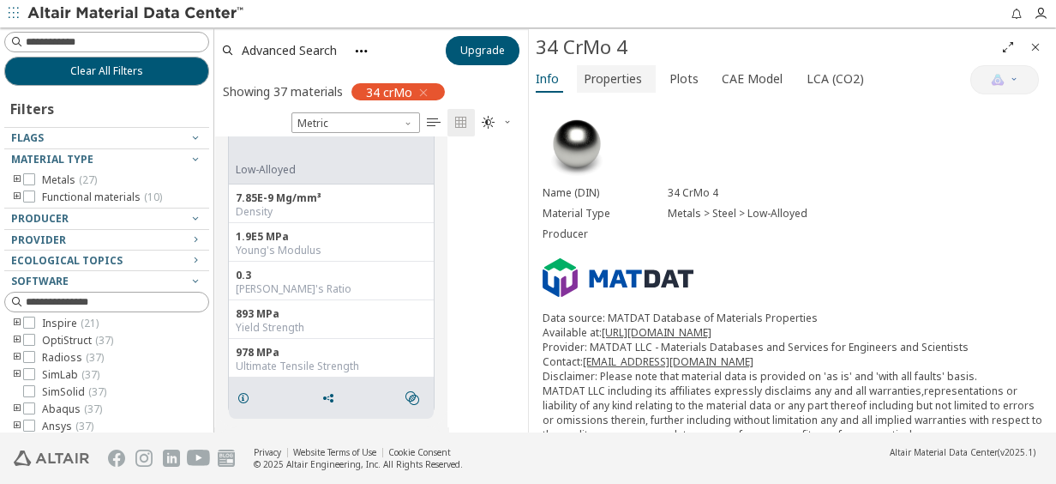
click at [598, 80] on span "Properties" at bounding box center [613, 78] width 58 height 27
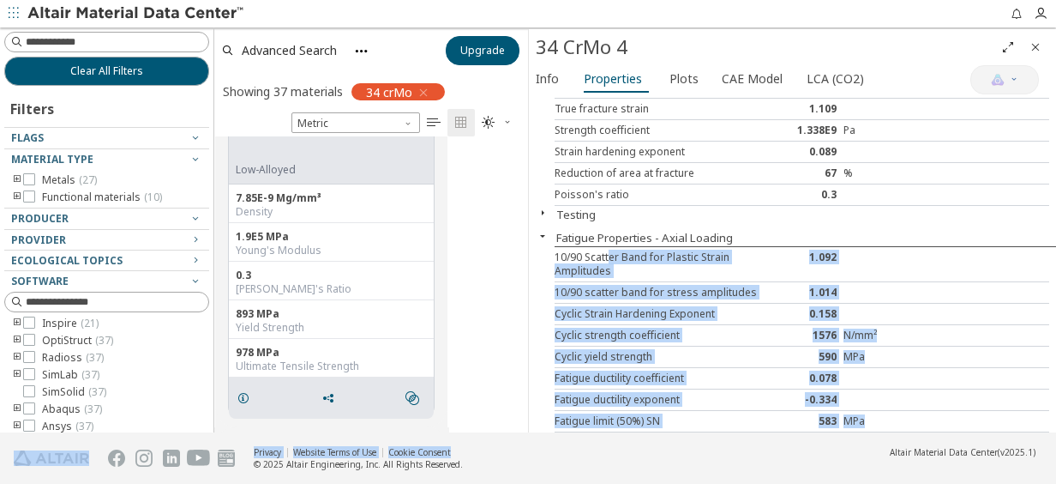
scroll to position [178, 0]
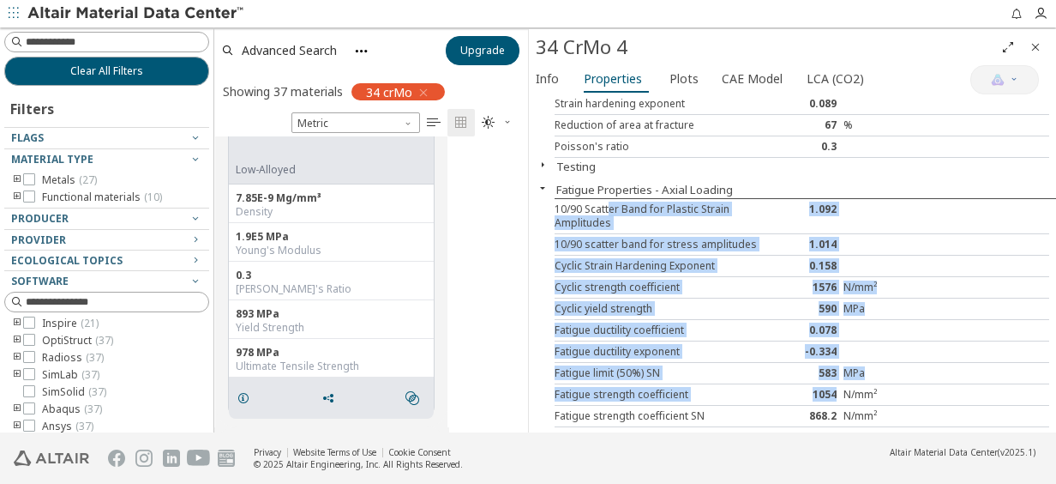
drag, startPoint x: 608, startPoint y: 384, endPoint x: 827, endPoint y: 387, distance: 219.5
click at [827, 387] on div "10/90 Scatter Band for Plastic Strain Amplitudes 1.092 10/90 scatter band for s…" at bounding box center [806, 344] width 502 height 293
click at [706, 368] on div "Fatigue limit (50%) SN" at bounding box center [658, 373] width 206 height 14
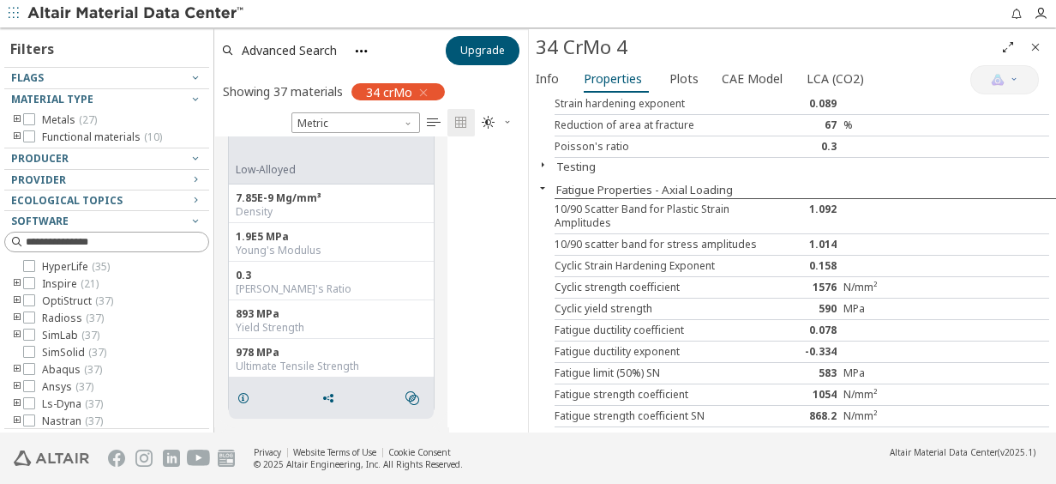
scroll to position [0, 0]
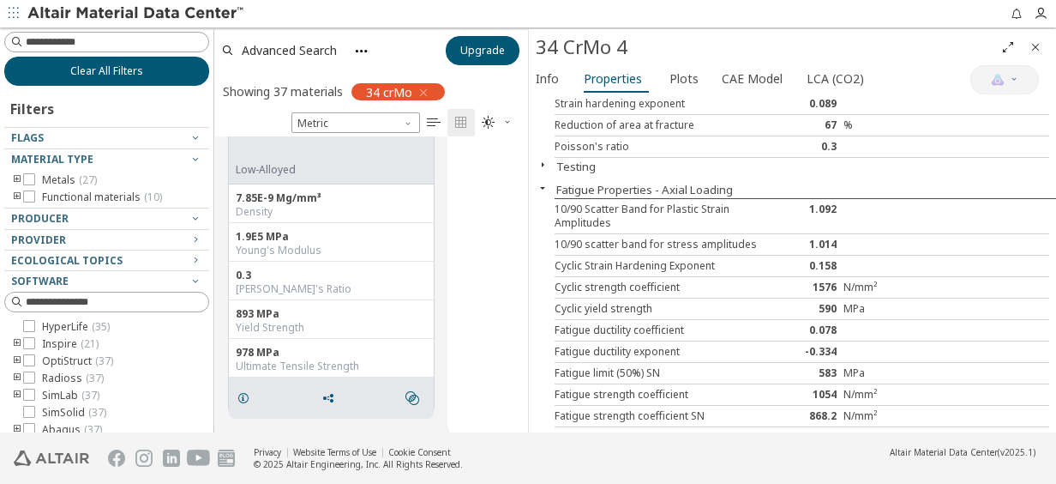
click at [150, 76] on button "Clear All Filters" at bounding box center [106, 71] width 205 height 29
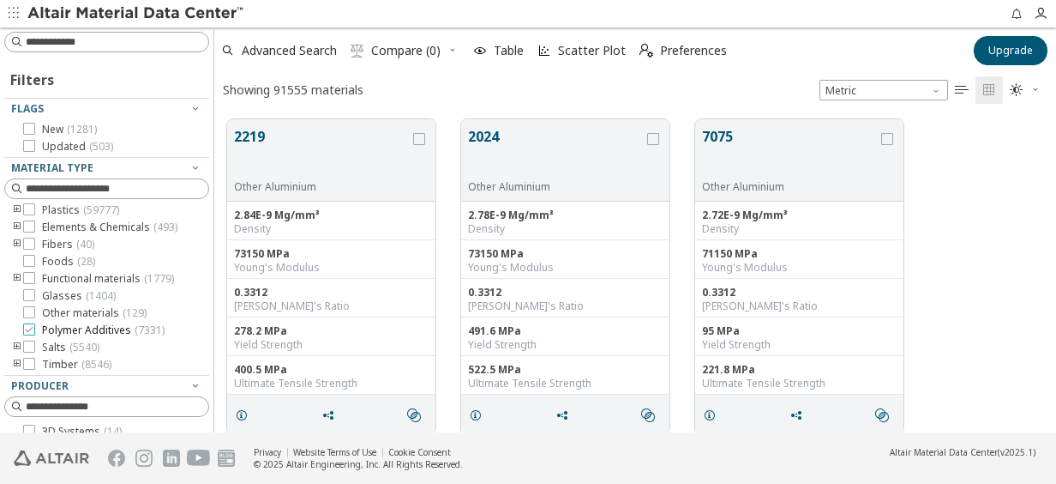
scroll to position [407, 0]
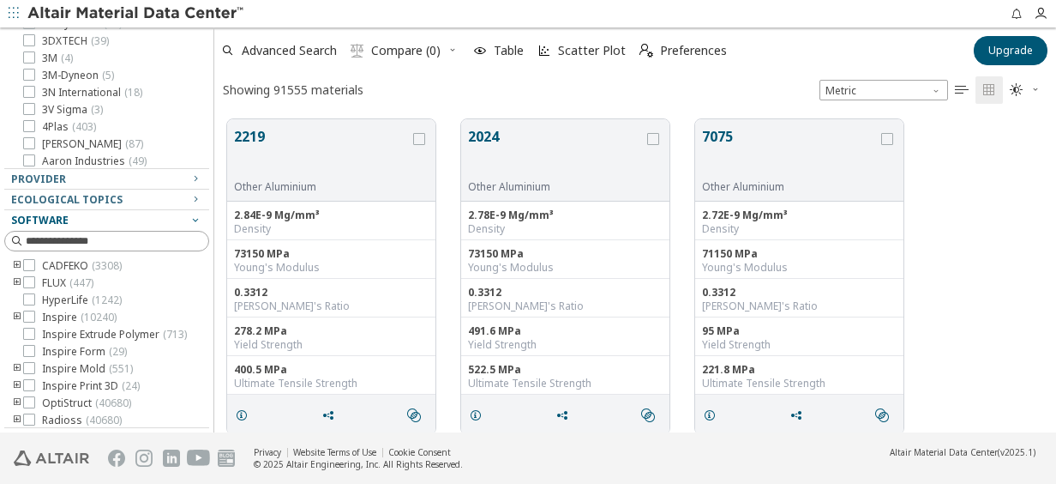
click at [189, 213] on icon "button" at bounding box center [196, 220] width 14 height 14
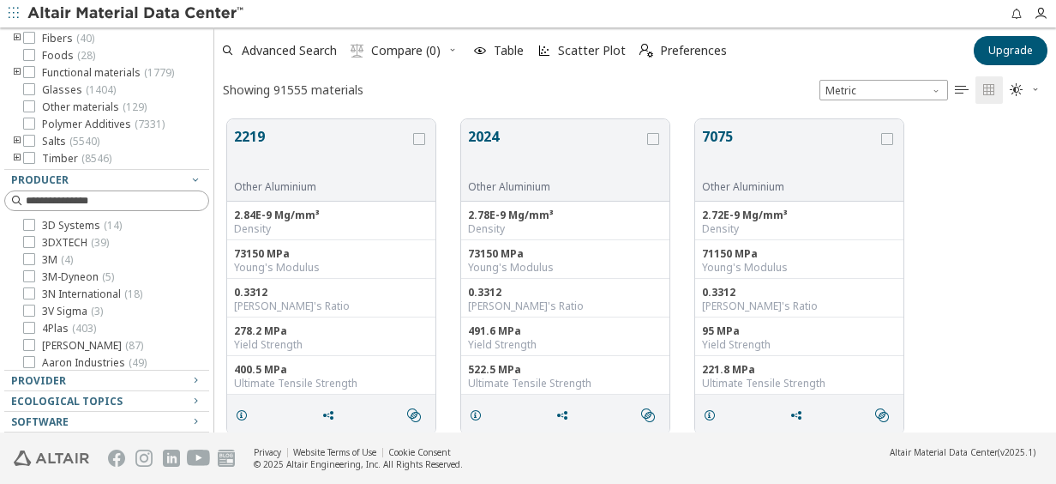
scroll to position [210, 0]
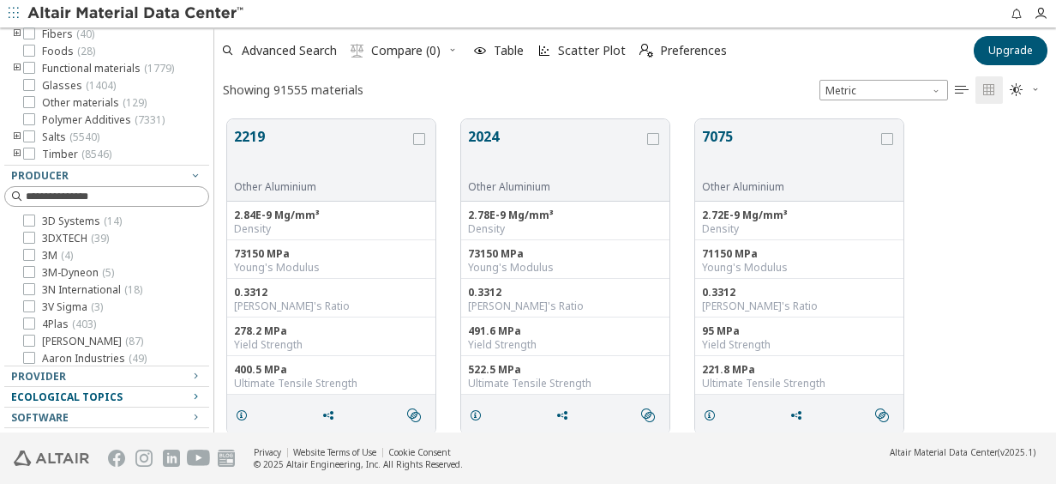
click at [152, 398] on div "Ecological Topics" at bounding box center [99, 397] width 177 height 14
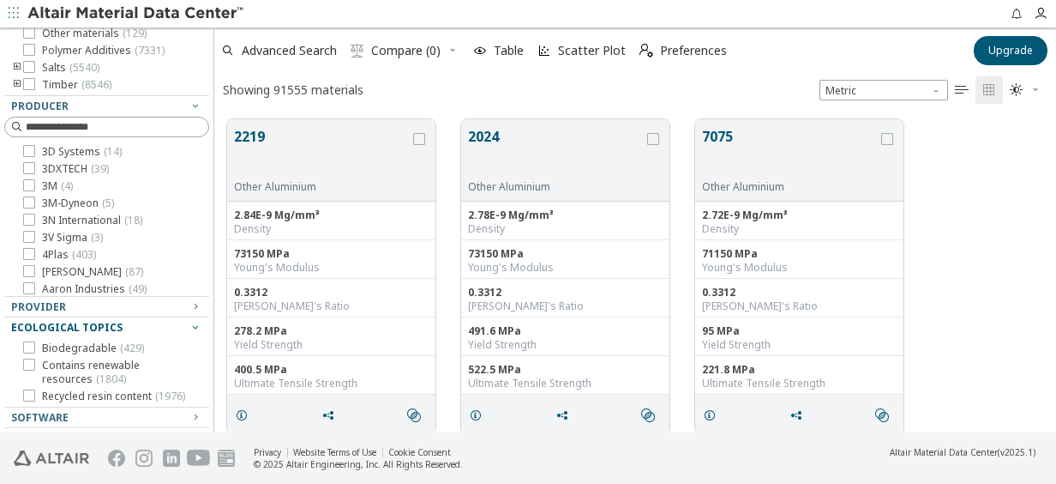
click at [170, 322] on div "Ecological Topics" at bounding box center [99, 328] width 177 height 14
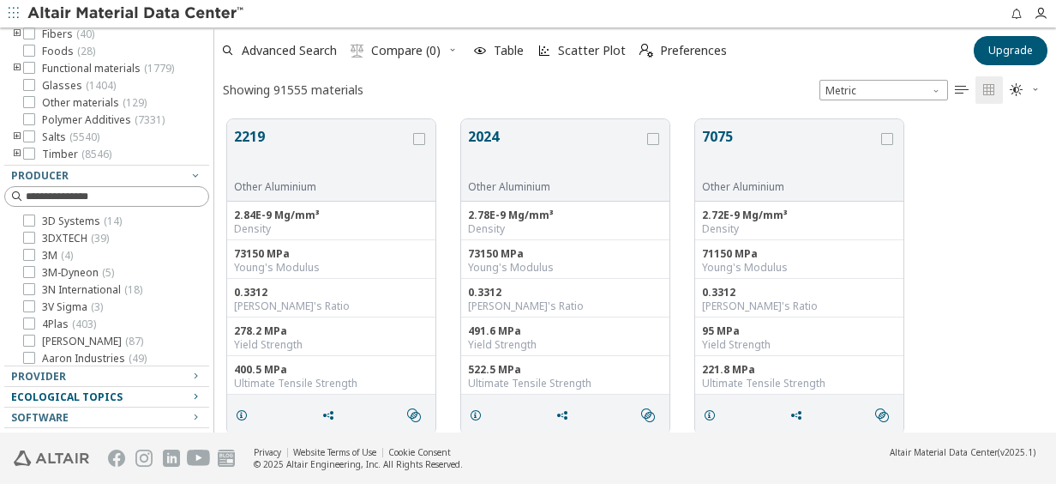
scroll to position [210, 0]
click at [156, 384] on span "Provider" at bounding box center [106, 376] width 191 height 21
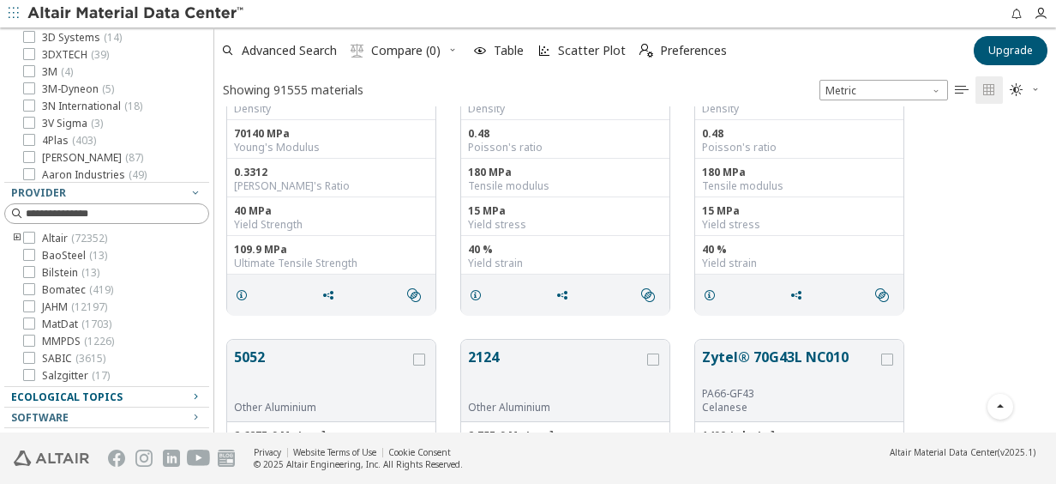
scroll to position [857, 0]
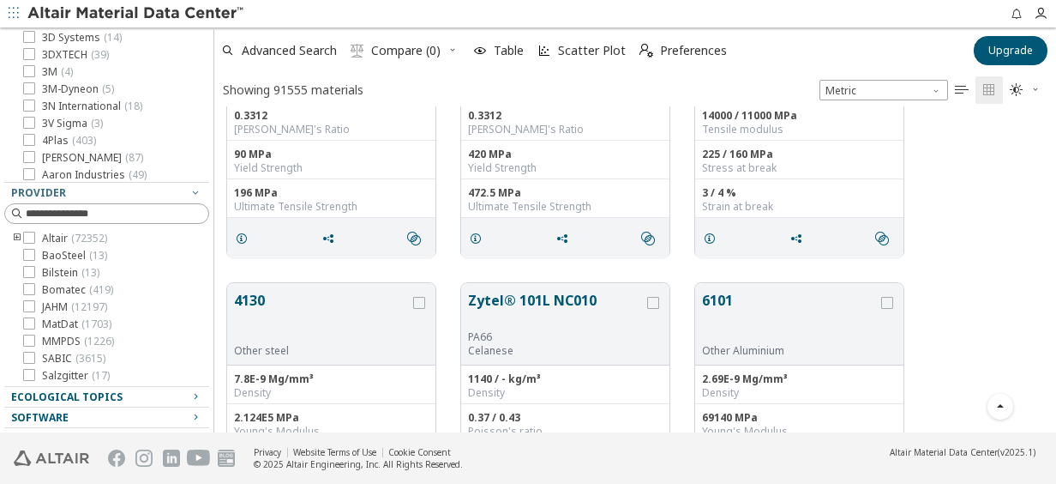
click at [191, 416] on button "Software" at bounding box center [106, 417] width 205 height 21
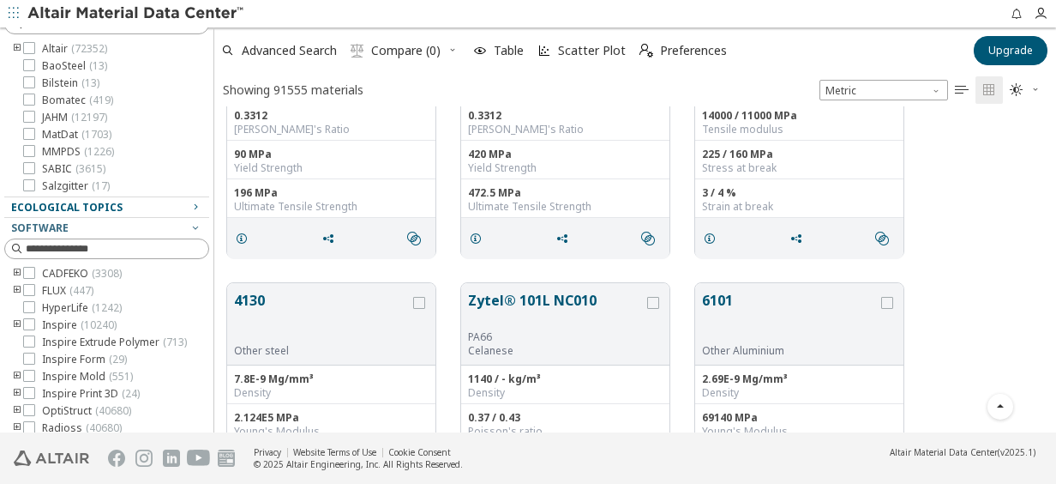
scroll to position [0, 0]
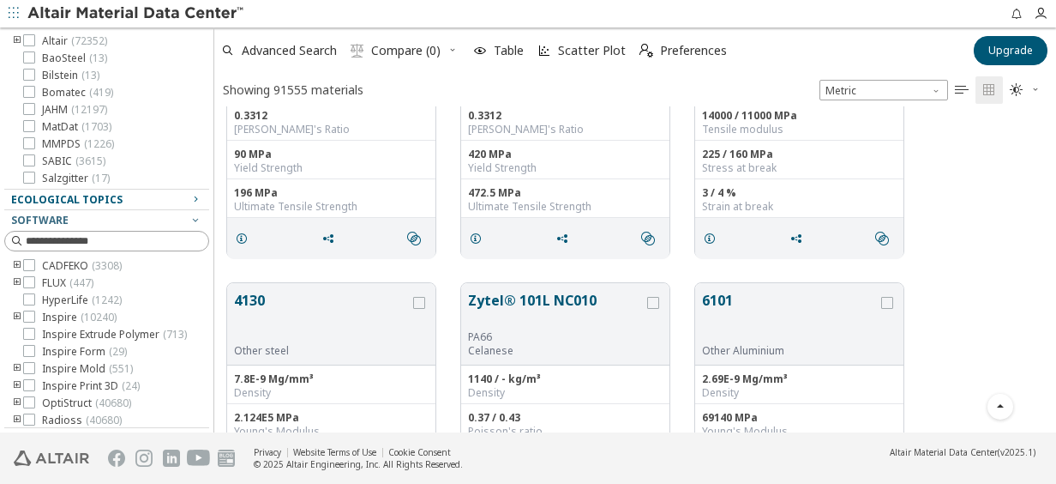
click at [1008, 13] on div at bounding box center [1012, 13] width 24 height 27
click at [1013, 14] on icon "button" at bounding box center [1017, 14] width 14 height 14
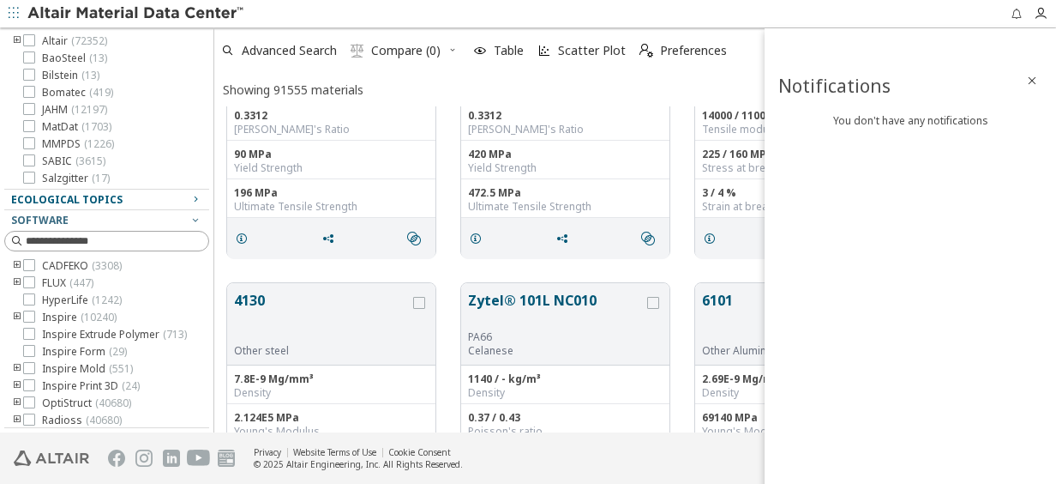
click at [1013, 14] on icon "button" at bounding box center [1017, 14] width 14 height 14
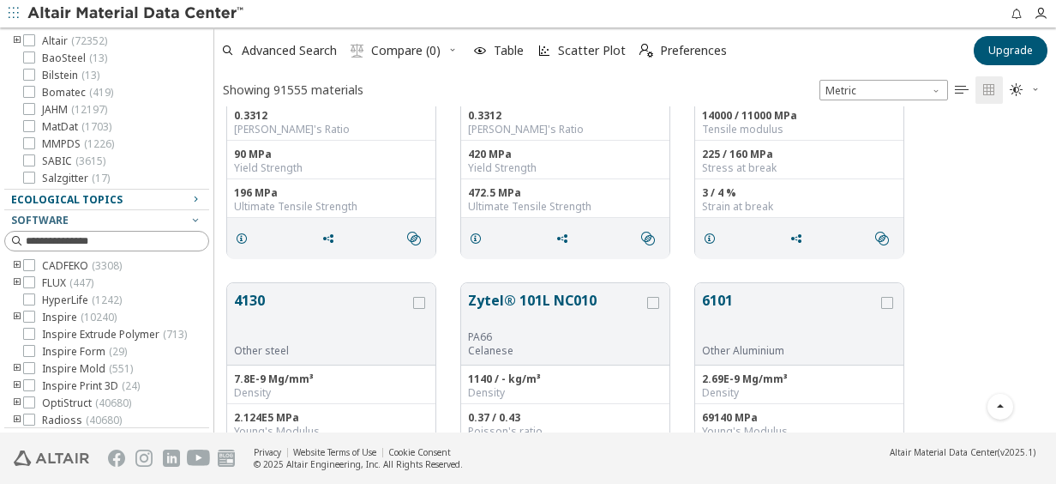
click at [1032, 13] on div at bounding box center [1040, 13] width 33 height 27
click at [1036, 14] on icon "button" at bounding box center [1041, 14] width 14 height 14
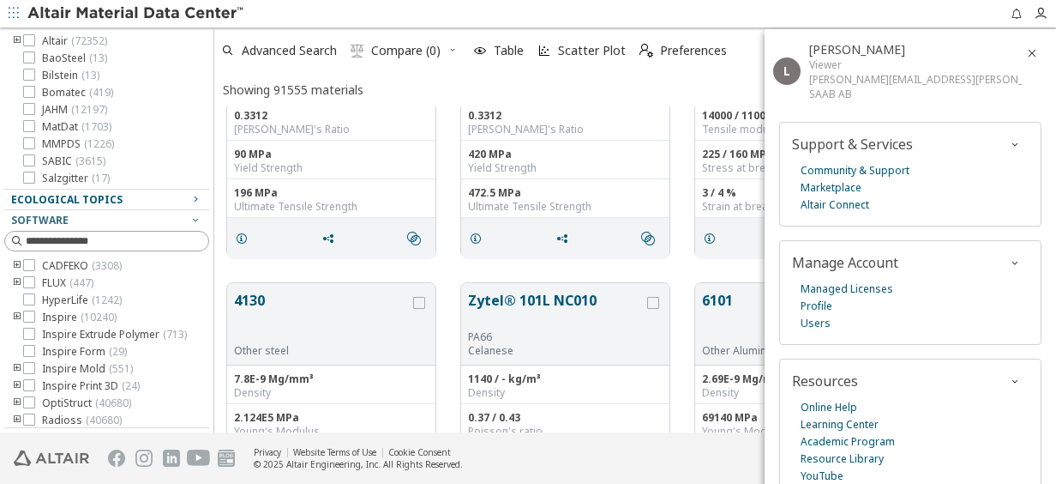
click at [822, 94] on div "SAAB AB" at bounding box center [915, 94] width 213 height 15
click at [921, 94] on div "SAAB AB" at bounding box center [915, 94] width 213 height 15
